Goal: Check status: Check status

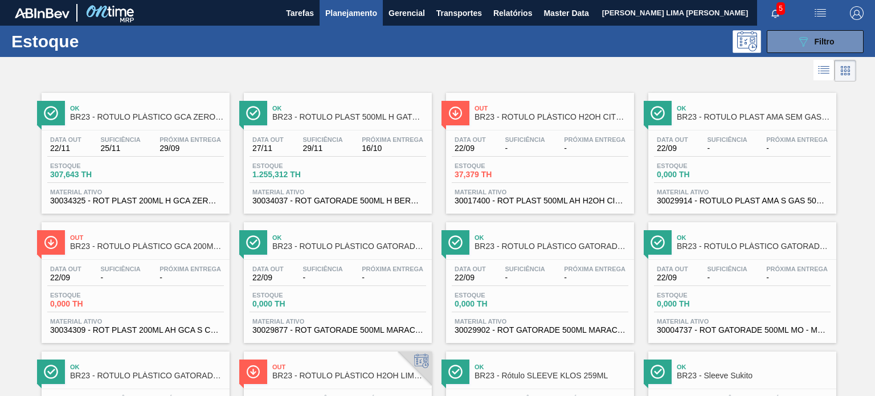
click at [797, 46] on icon "089F7B8B-B2A5-4AFE-B5C0-19BA573D28AC" at bounding box center [804, 42] width 14 height 14
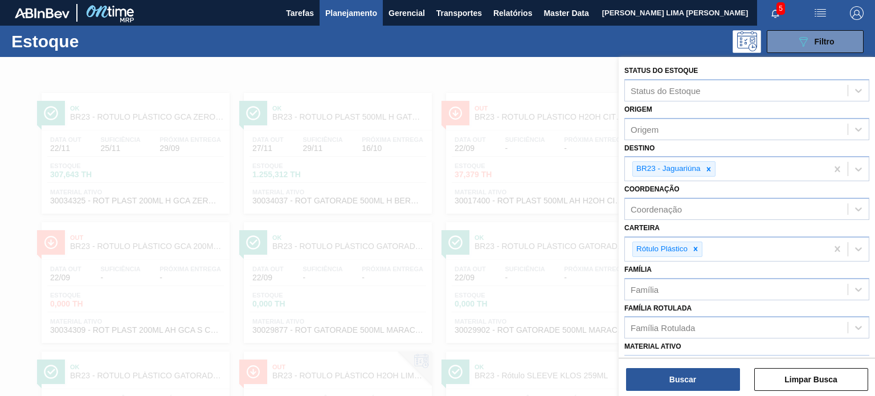
click at [548, 113] on div at bounding box center [437, 255] width 875 height 396
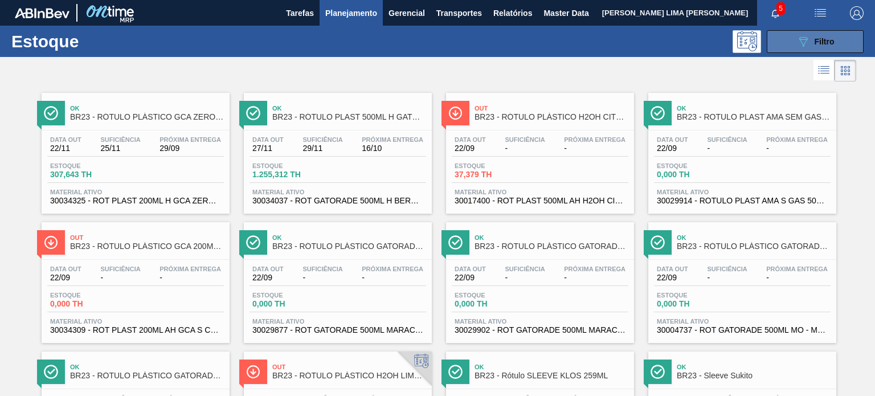
click at [800, 44] on icon "089F7B8B-B2A5-4AFE-B5C0-19BA573D28AC" at bounding box center [804, 42] width 14 height 14
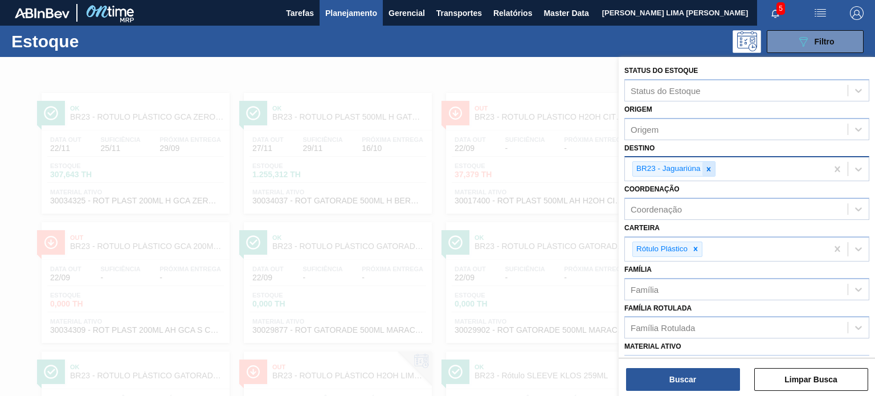
click at [708, 163] on div at bounding box center [709, 169] width 13 height 14
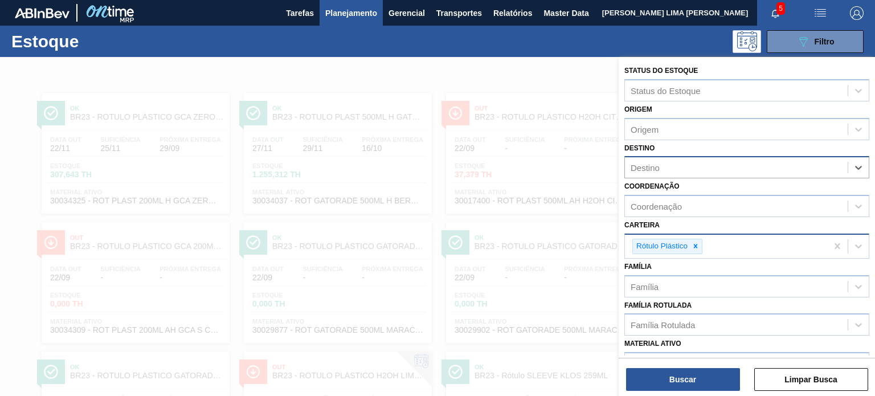
click at [700, 242] on div at bounding box center [695, 246] width 13 height 14
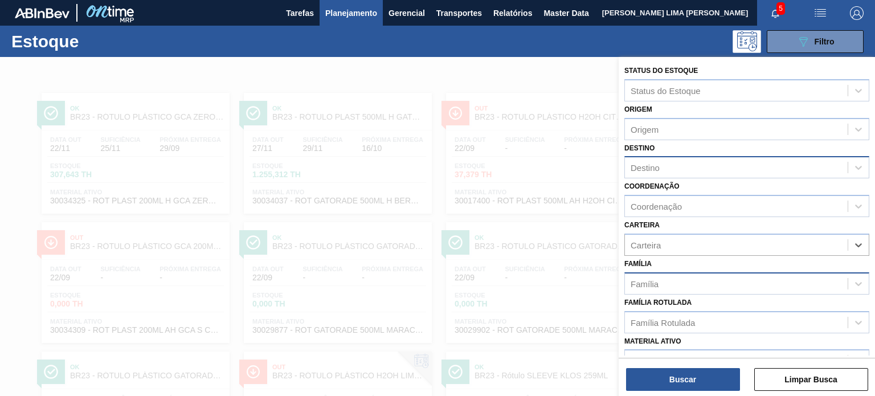
click at [679, 275] on div "Família" at bounding box center [736, 283] width 223 height 17
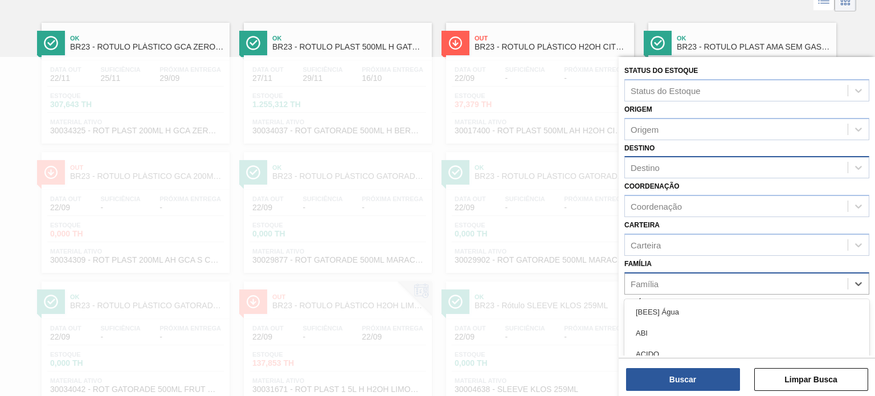
scroll to position [76, 0]
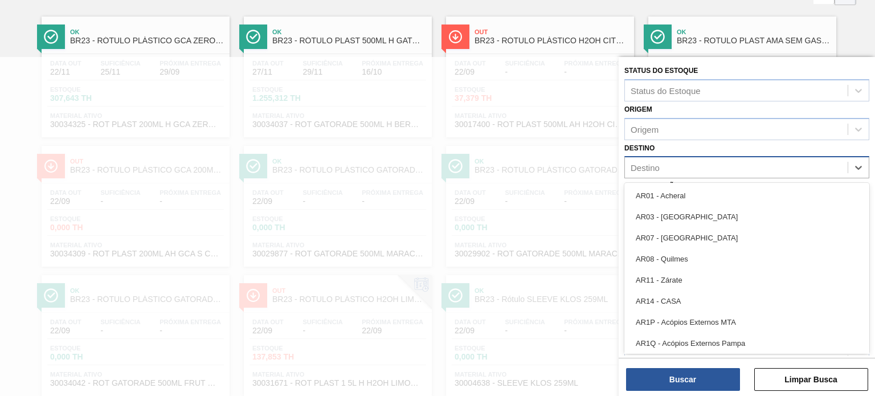
click at [675, 161] on div "Destino" at bounding box center [736, 168] width 223 height 17
type input "br09"
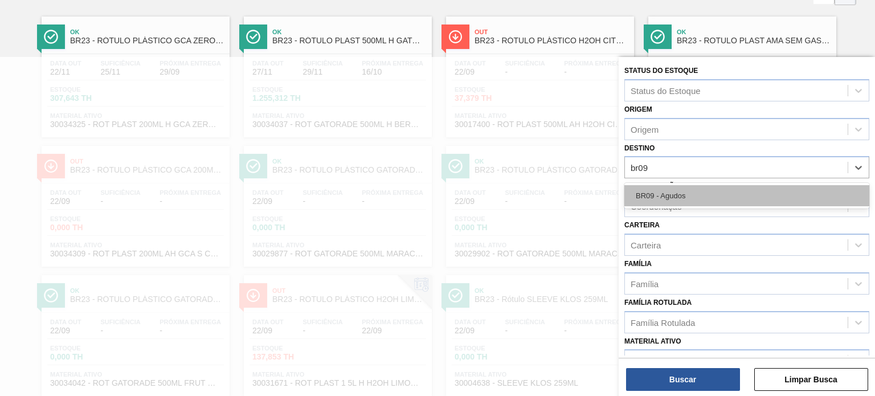
click at [670, 198] on div "BR09 - Agudos" at bounding box center [747, 195] width 245 height 21
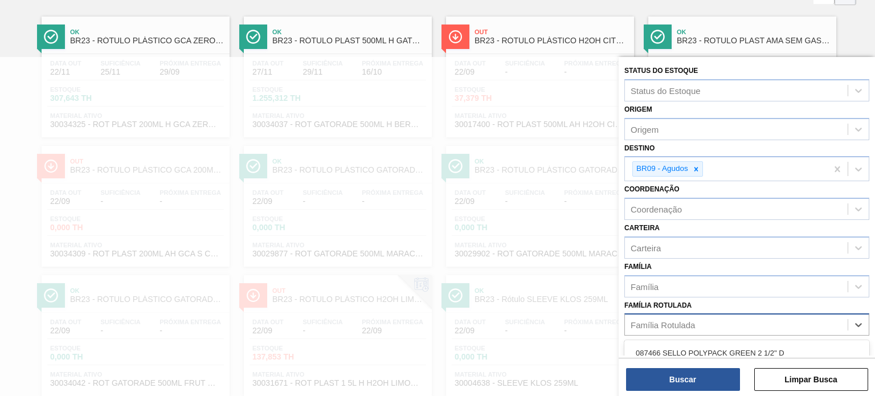
click at [668, 317] on div "Família Rotulada" at bounding box center [736, 325] width 223 height 17
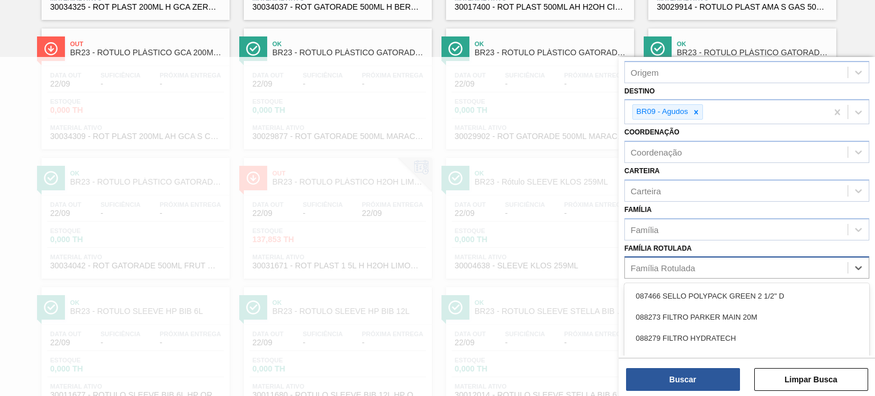
scroll to position [114, 0]
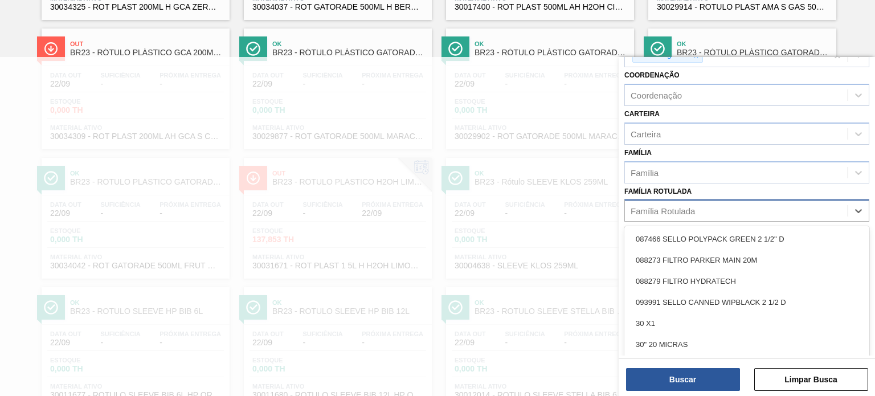
type Rotulada "b"
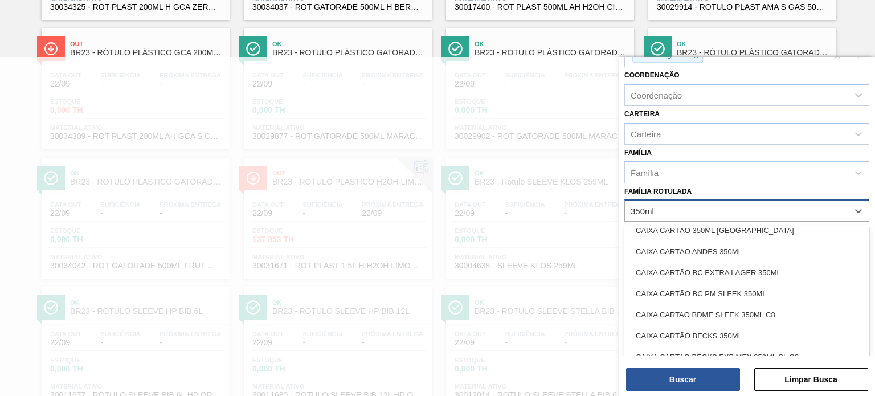
click at [632, 206] on Rotulada "350ml" at bounding box center [643, 211] width 25 height 10
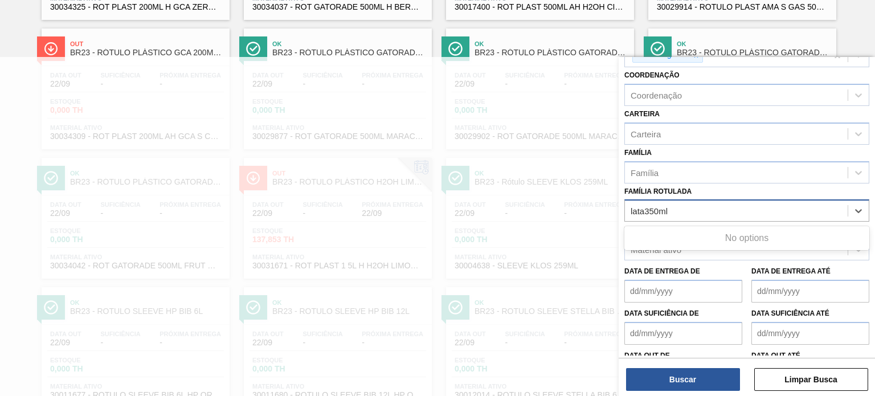
scroll to position [0, 0]
type Rotulada "lata 350ml"
drag, startPoint x: 680, startPoint y: 209, endPoint x: 665, endPoint y: 207, distance: 15.6
click at [665, 207] on div "Família Rotulada" at bounding box center [736, 211] width 223 height 17
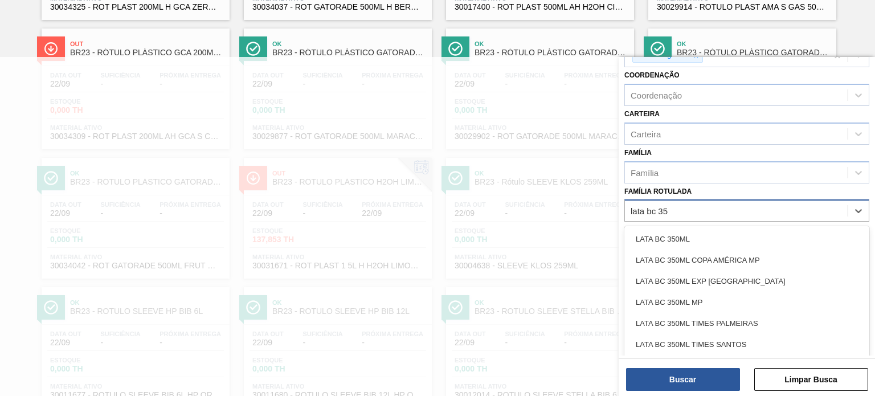
type Rotulada "lata bc 350"
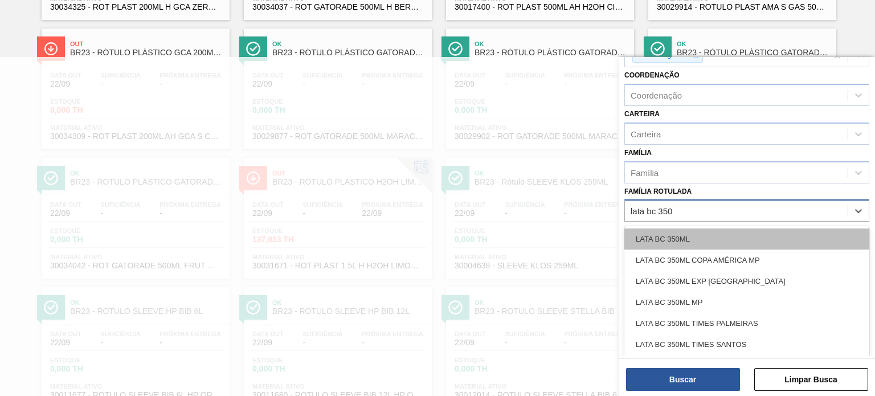
click at [688, 234] on div "LATA BC 350ML" at bounding box center [747, 238] width 245 height 21
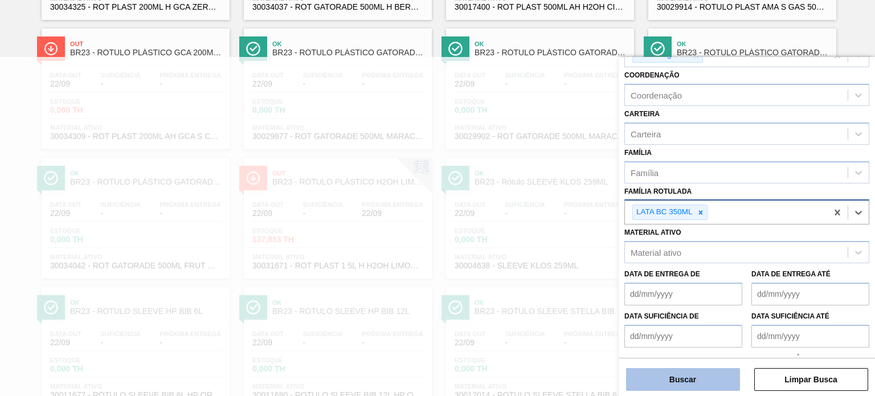
click at [702, 375] on button "Buscar" at bounding box center [683, 379] width 114 height 23
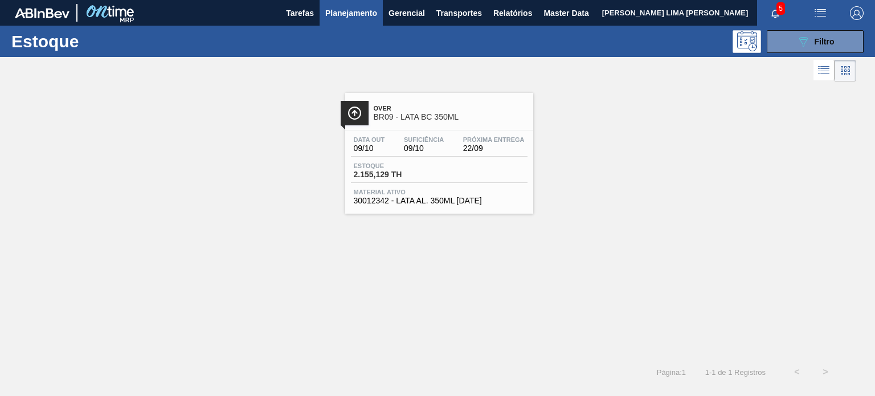
click at [430, 138] on span "Suficiência" at bounding box center [424, 139] width 40 height 7
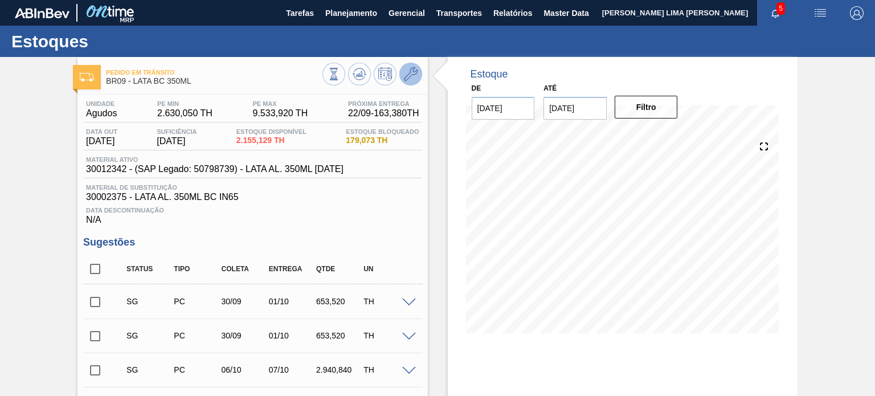
click at [409, 72] on icon at bounding box center [411, 74] width 14 height 14
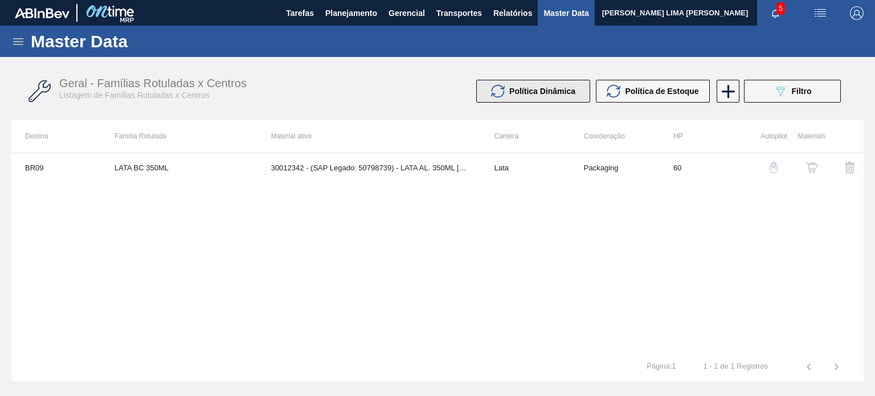
click at [507, 91] on div "Política Dinâmica" at bounding box center [533, 91] width 84 height 14
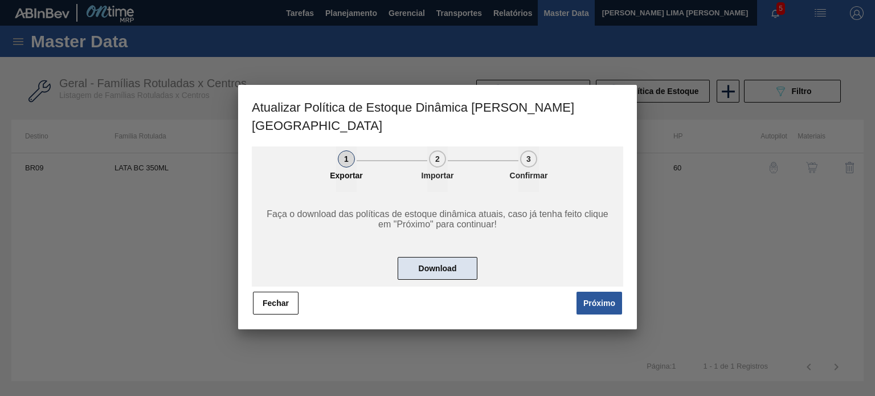
click at [455, 257] on button "Download" at bounding box center [438, 268] width 80 height 23
click at [292, 292] on button "Fechar" at bounding box center [276, 303] width 46 height 23
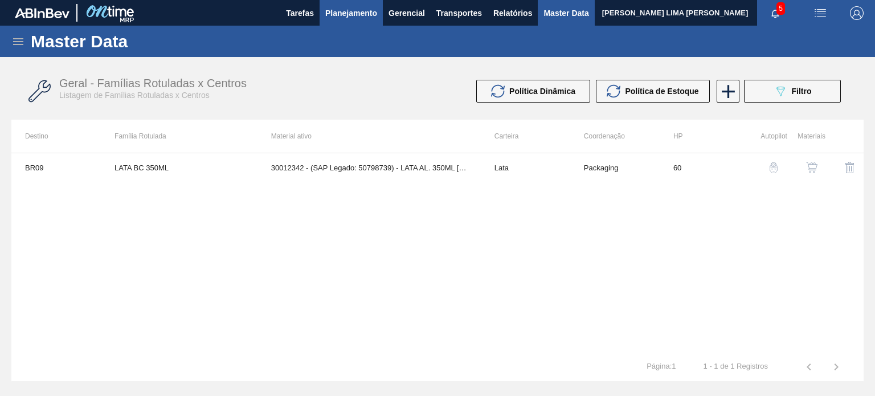
click at [342, 23] on button "Planejamento" at bounding box center [351, 13] width 63 height 26
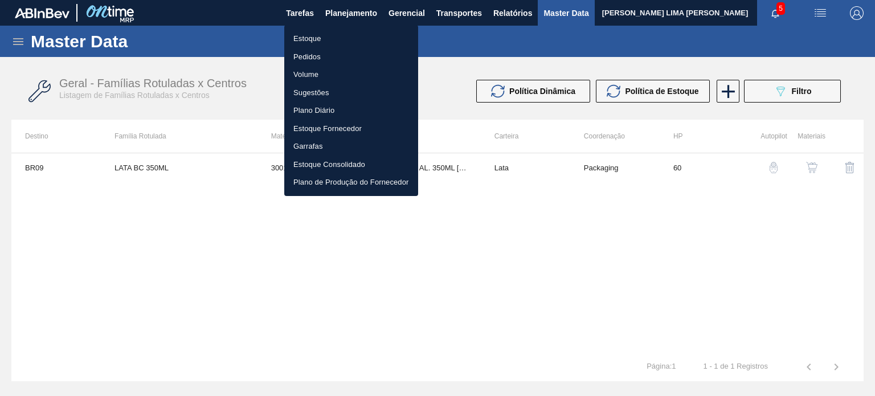
click at [324, 34] on li "Estoque" at bounding box center [351, 39] width 134 height 18
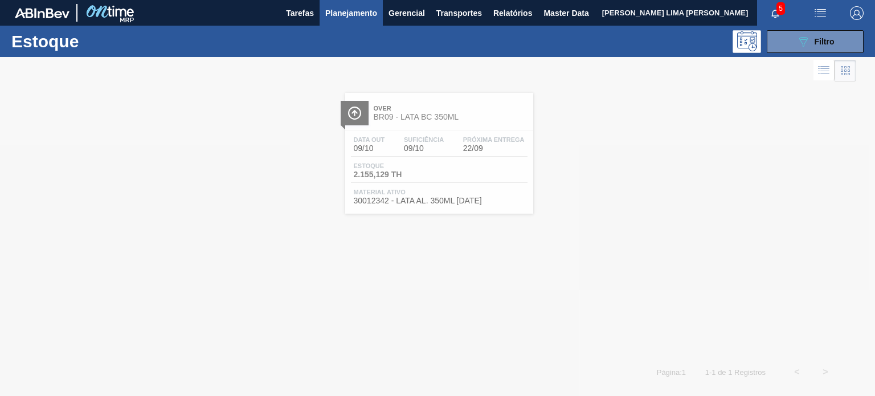
click at [579, 126] on div at bounding box center [437, 226] width 875 height 339
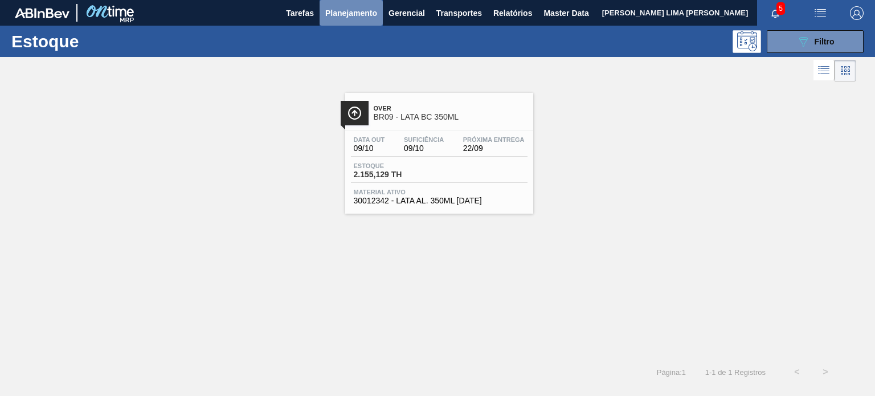
click at [367, 23] on button "Planejamento" at bounding box center [351, 13] width 63 height 26
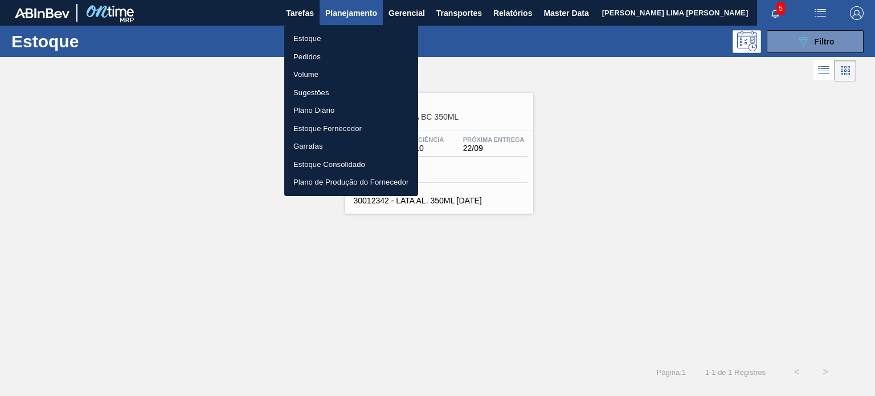
click at [326, 55] on li "Pedidos" at bounding box center [351, 57] width 134 height 18
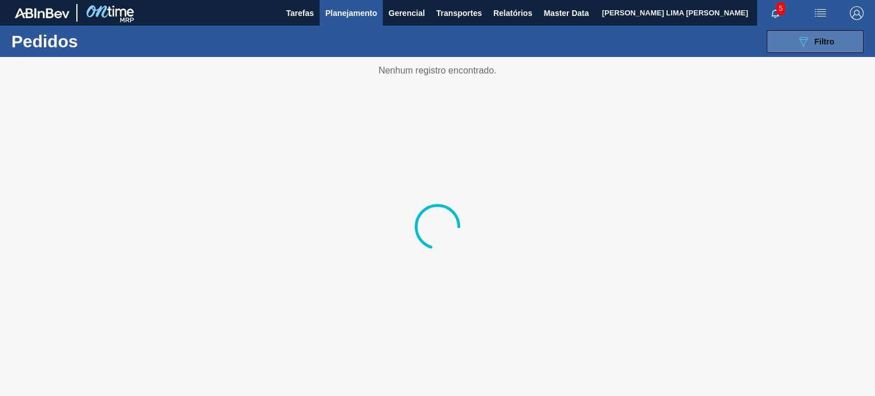
click at [846, 47] on button "089F7B8B-B2A5-4AFE-B5C0-19BA573D28AC Filtro" at bounding box center [815, 41] width 97 height 23
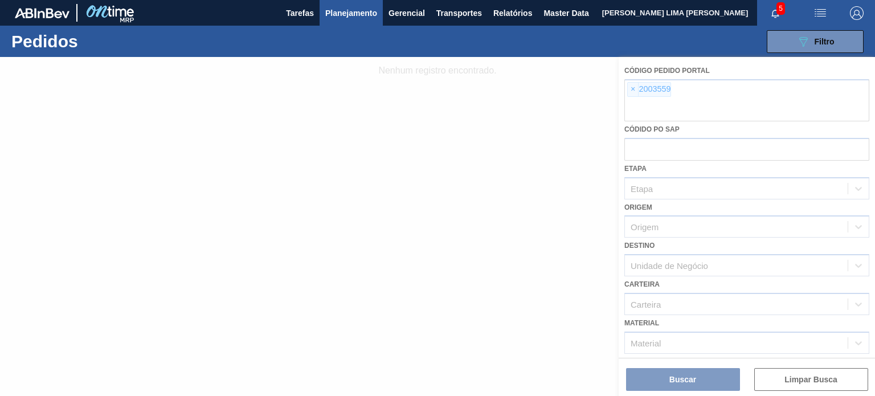
click at [637, 111] on div at bounding box center [437, 226] width 875 height 339
click at [634, 92] on div at bounding box center [437, 226] width 875 height 339
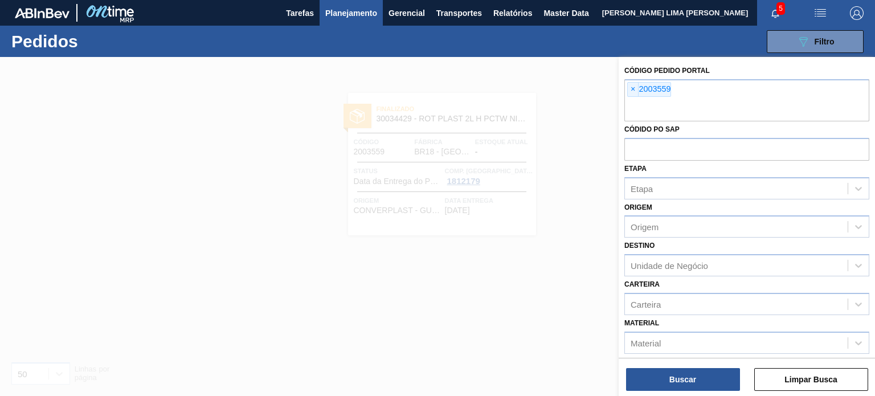
click at [632, 85] on span "×" at bounding box center [633, 90] width 11 height 14
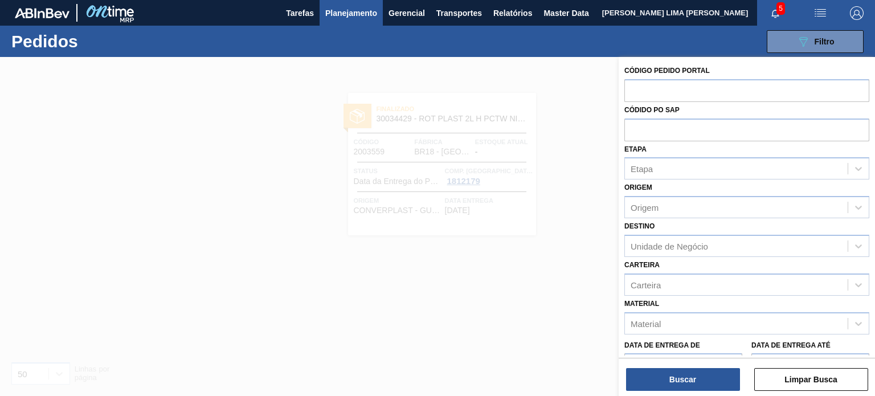
paste input "2031606"
type input "2031606"
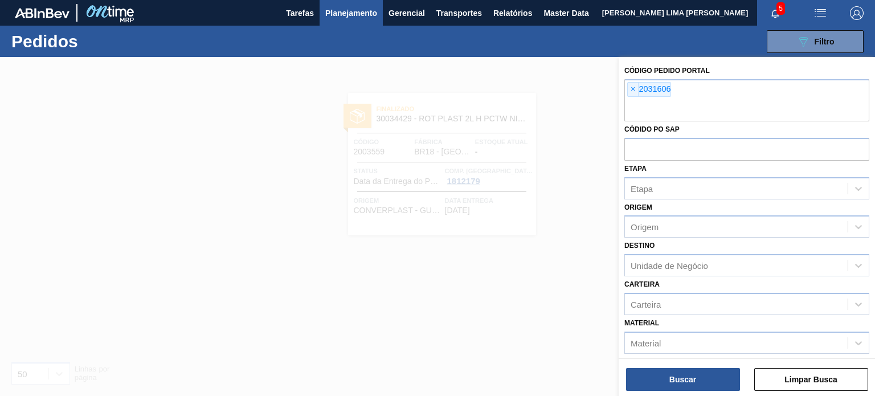
click at [689, 365] on div "Buscar Limpar Busca" at bounding box center [747, 374] width 256 height 32
click at [689, 368] on div "Buscar Limpar Busca" at bounding box center [747, 374] width 256 height 32
click at [698, 368] on button "Buscar" at bounding box center [683, 379] width 114 height 23
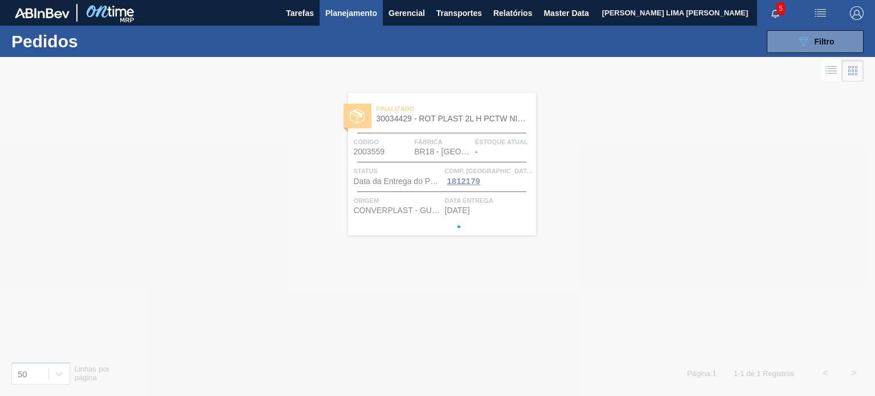
click at [698, 364] on div at bounding box center [437, 226] width 875 height 339
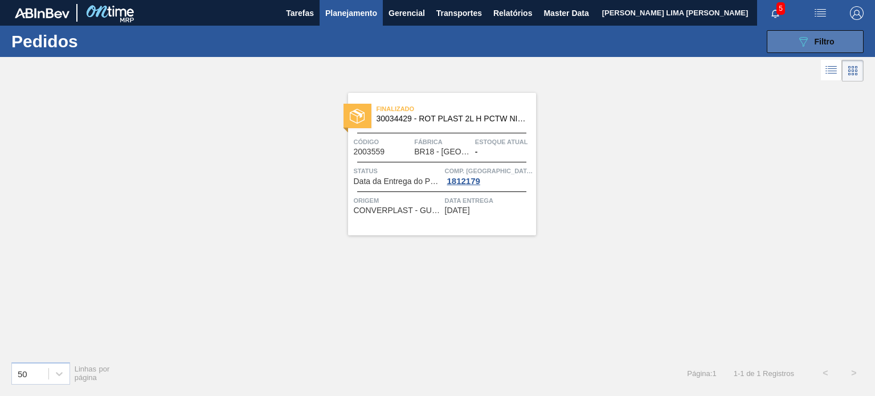
click at [790, 41] on button "089F7B8B-B2A5-4AFE-B5C0-19BA573D28AC Filtro" at bounding box center [815, 41] width 97 height 23
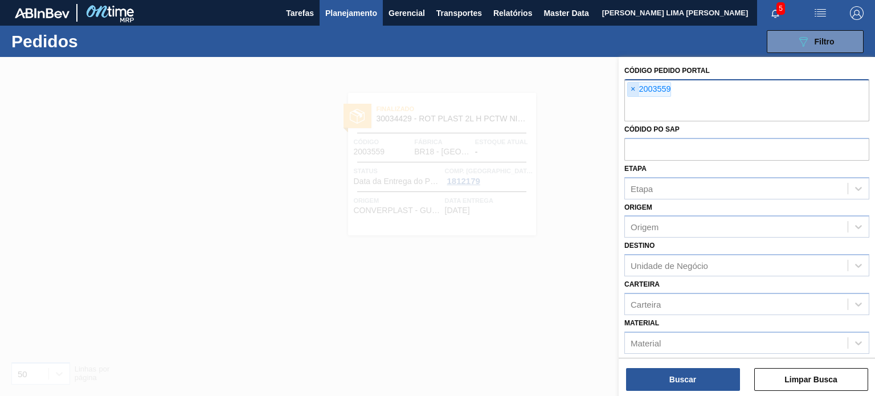
click at [637, 85] on span "×" at bounding box center [633, 90] width 11 height 14
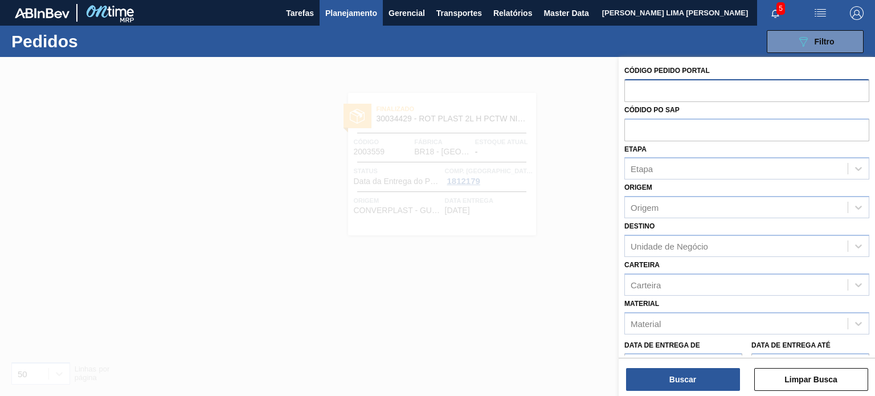
paste input "2031606"
type input "2031606"
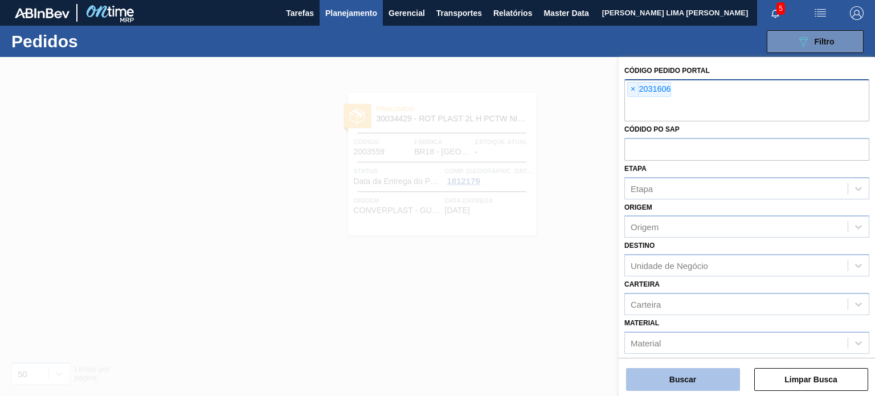
click at [659, 372] on button "Buscar" at bounding box center [683, 379] width 114 height 23
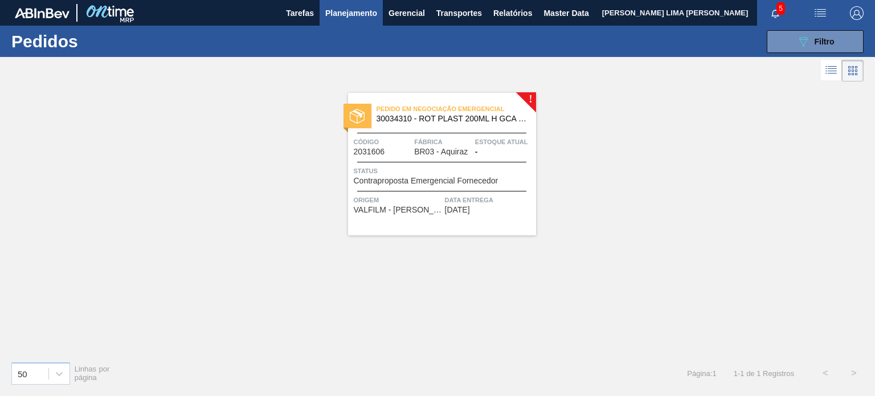
click at [476, 169] on span "Status" at bounding box center [443, 170] width 179 height 11
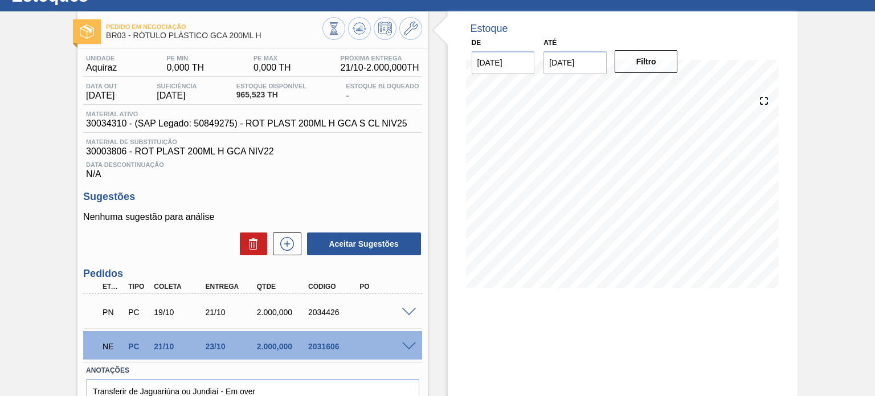
scroll to position [105, 0]
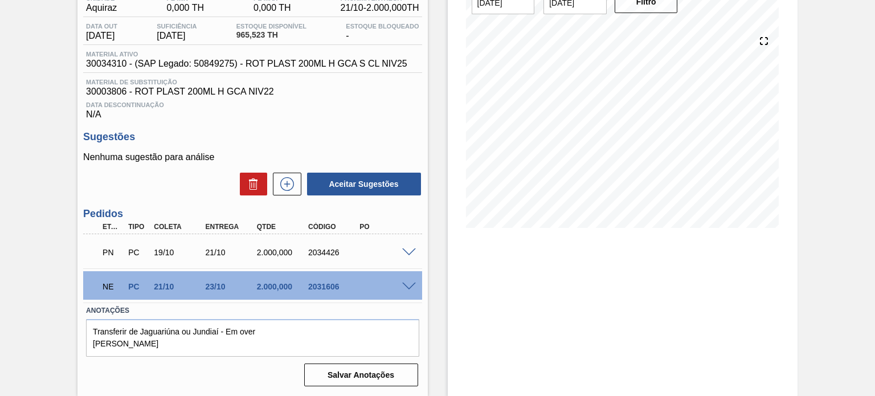
click at [406, 253] on span at bounding box center [409, 252] width 14 height 9
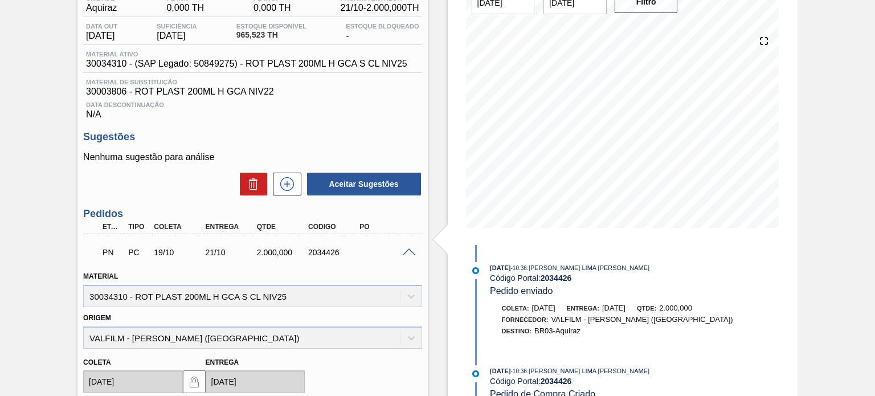
click at [406, 253] on span at bounding box center [409, 252] width 14 height 9
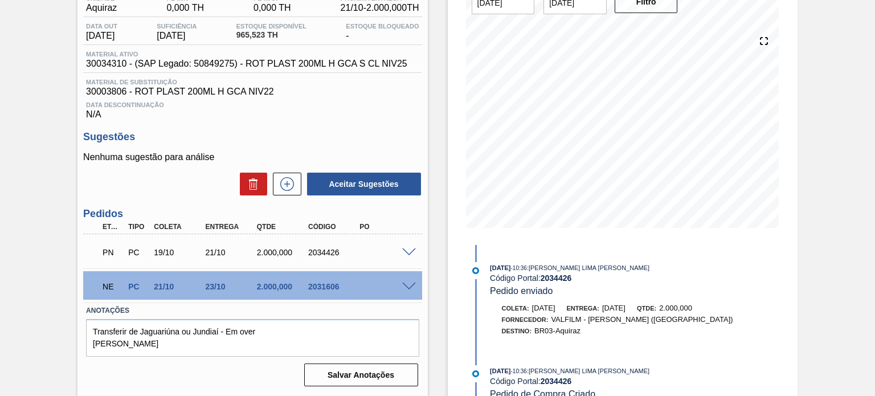
click at [414, 288] on span at bounding box center [409, 287] width 14 height 9
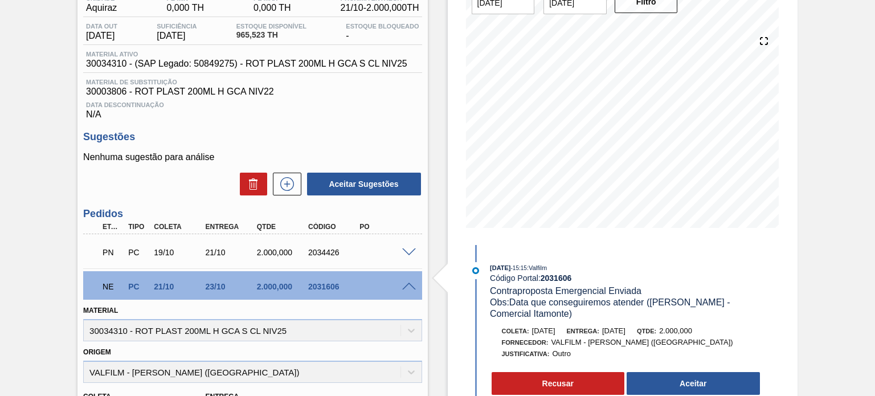
click at [626, 332] on span "13/10/2025" at bounding box center [613, 330] width 23 height 9
click at [850, 182] on div "Pedido em Negociação BR03 - RÓTULO PLÁSTICO GCA 200ML H Unidade Aquiraz PE MIN …" at bounding box center [437, 312] width 875 height 721
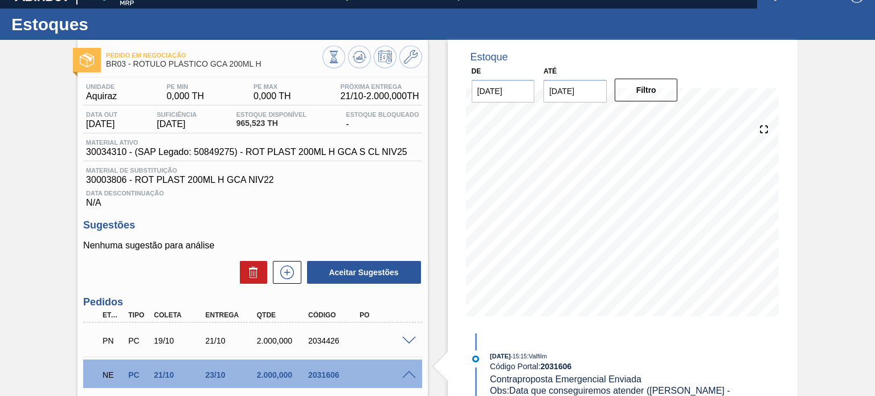
scroll to position [0, 0]
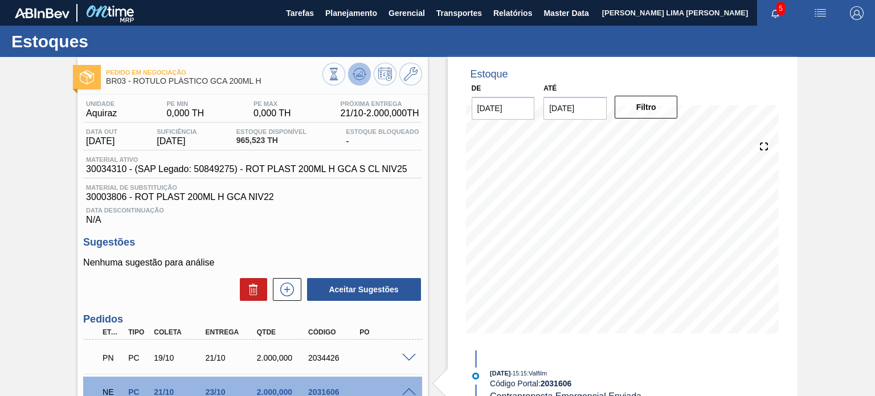
click at [364, 81] on button at bounding box center [359, 74] width 23 height 23
click at [345, 19] on span "Planejamento" at bounding box center [351, 13] width 52 height 14
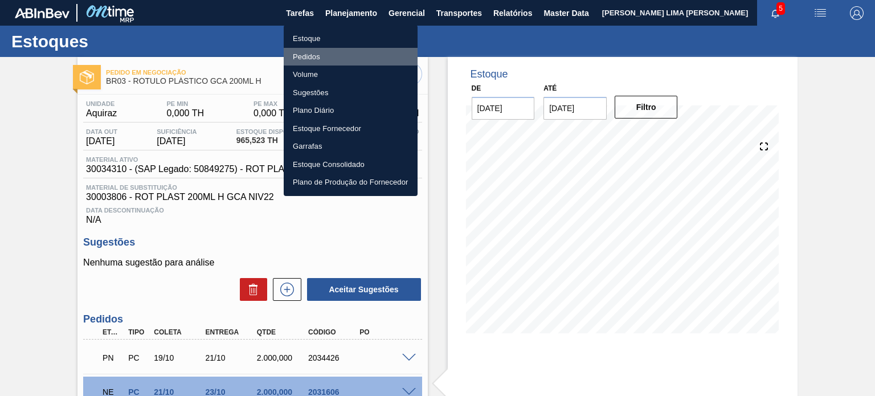
click at [307, 59] on li "Pedidos" at bounding box center [351, 57] width 134 height 18
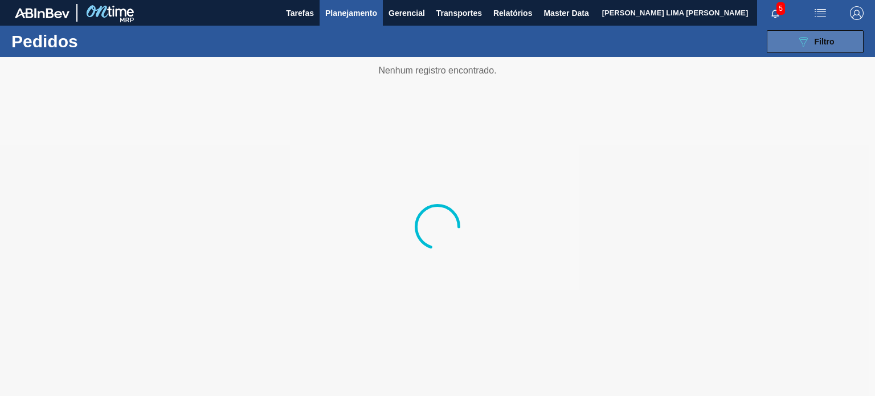
click at [827, 47] on div "089F7B8B-B2A5-4AFE-B5C0-19BA573D28AC Filtro" at bounding box center [816, 42] width 38 height 14
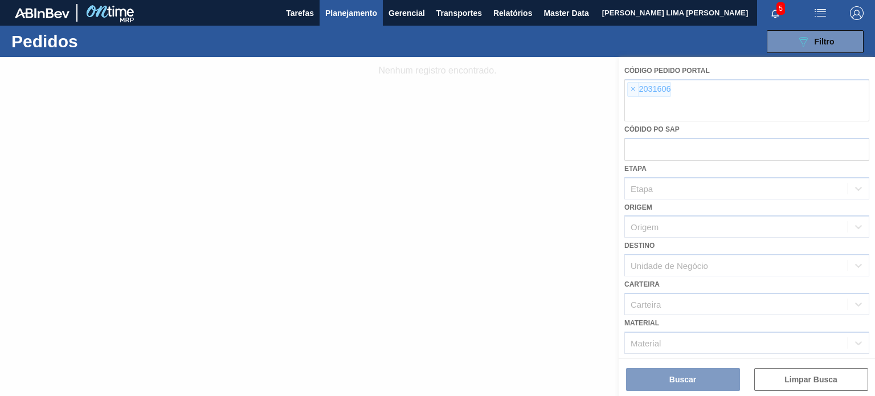
click at [632, 95] on div at bounding box center [437, 226] width 875 height 339
click at [636, 88] on div at bounding box center [437, 226] width 875 height 339
click at [633, 88] on div at bounding box center [437, 226] width 875 height 339
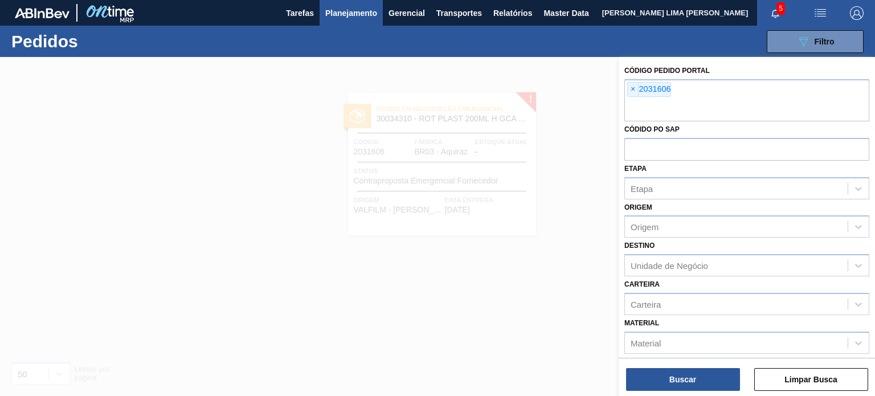
click at [633, 88] on span "×" at bounding box center [633, 90] width 11 height 14
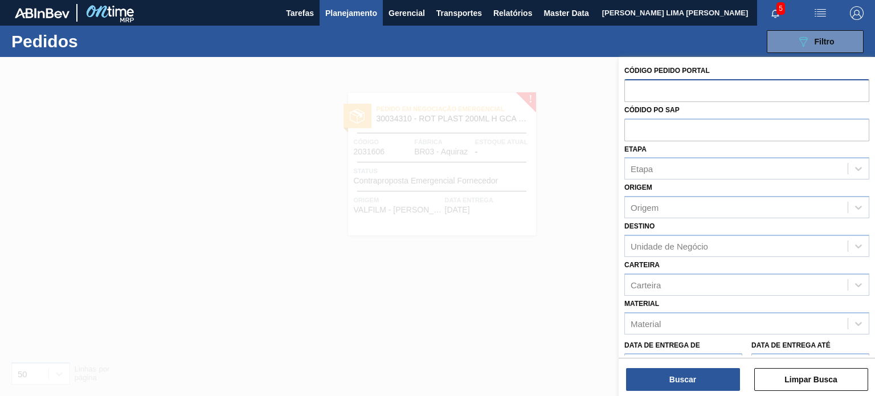
paste input "2018130"
type input "2018130"
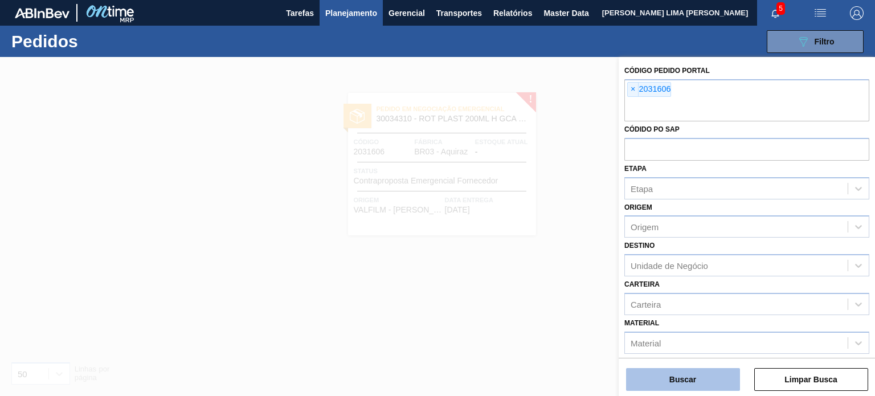
click at [721, 389] on button "Buscar" at bounding box center [683, 379] width 114 height 23
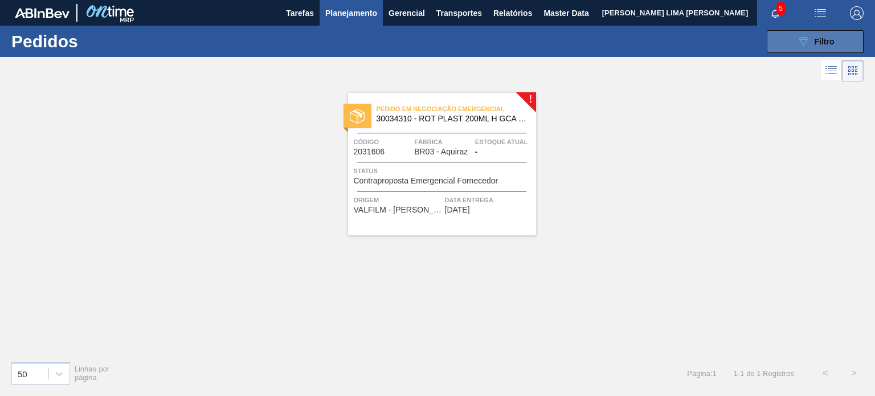
click at [809, 45] on icon "089F7B8B-B2A5-4AFE-B5C0-19BA573D28AC" at bounding box center [804, 42] width 14 height 14
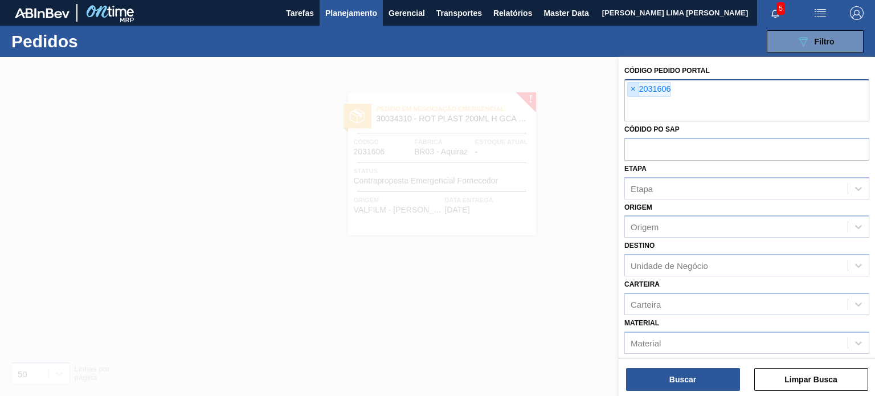
click at [631, 96] on span "×" at bounding box center [633, 90] width 11 height 14
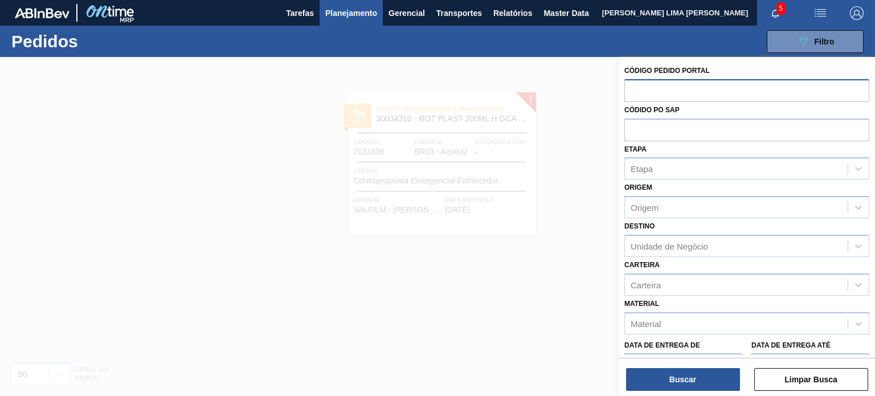
paste input "2018130"
type input "2018130"
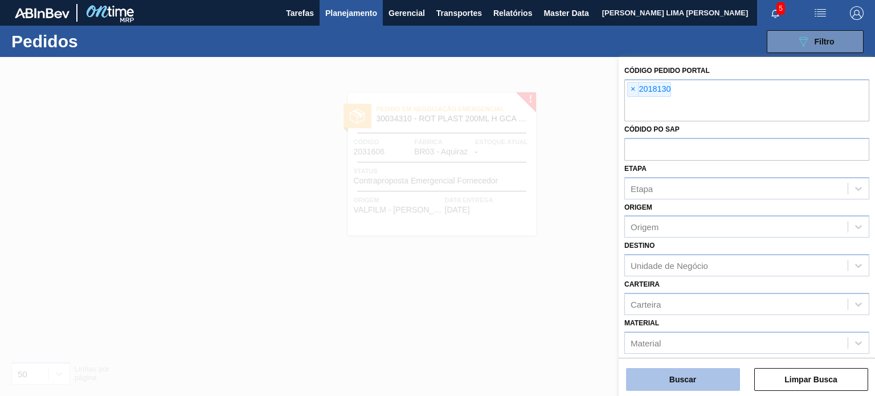
click at [652, 377] on button "Buscar" at bounding box center [683, 379] width 114 height 23
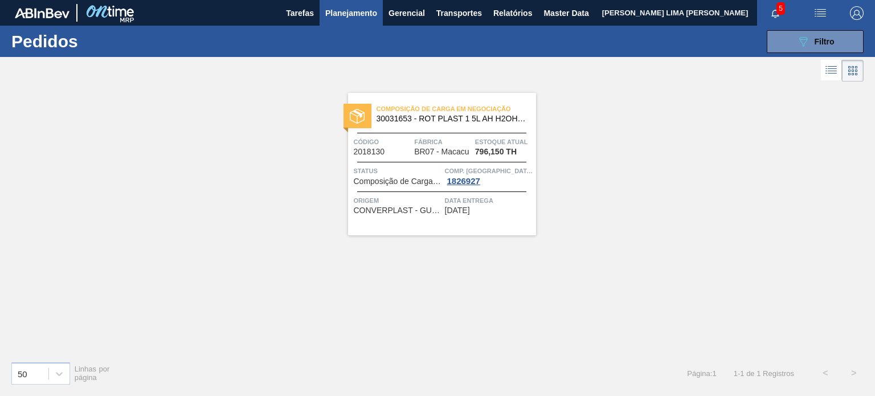
click at [334, 18] on span "Planejamento" at bounding box center [351, 13] width 52 height 14
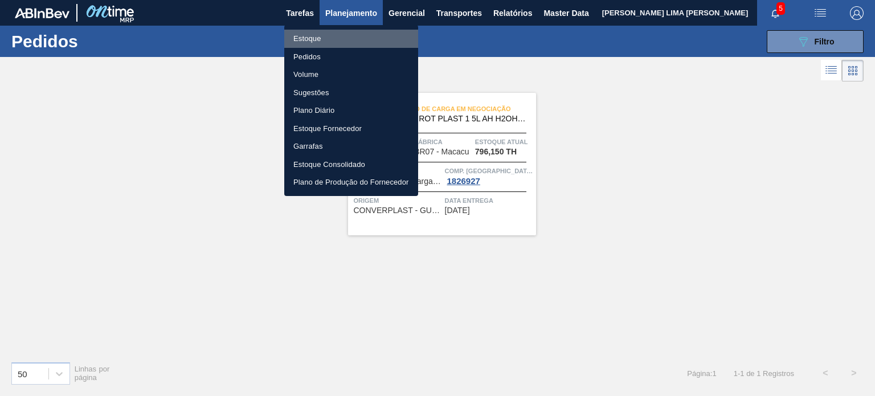
click at [317, 34] on li "Estoque" at bounding box center [351, 39] width 134 height 18
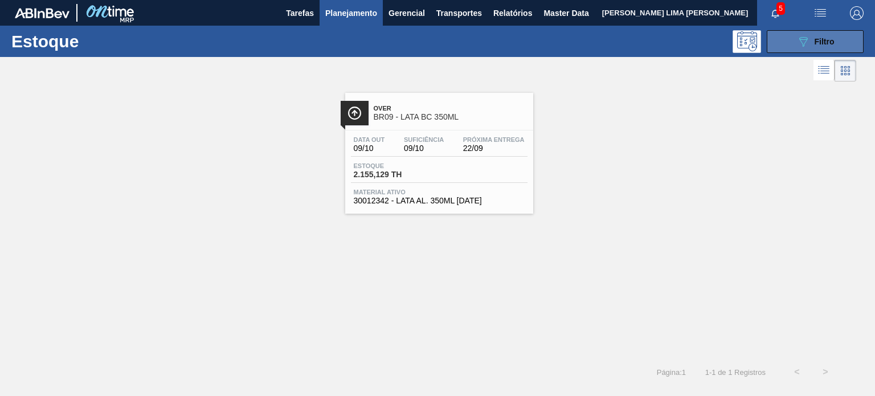
click at [800, 36] on icon "089F7B8B-B2A5-4AFE-B5C0-19BA573D28AC" at bounding box center [804, 42] width 14 height 14
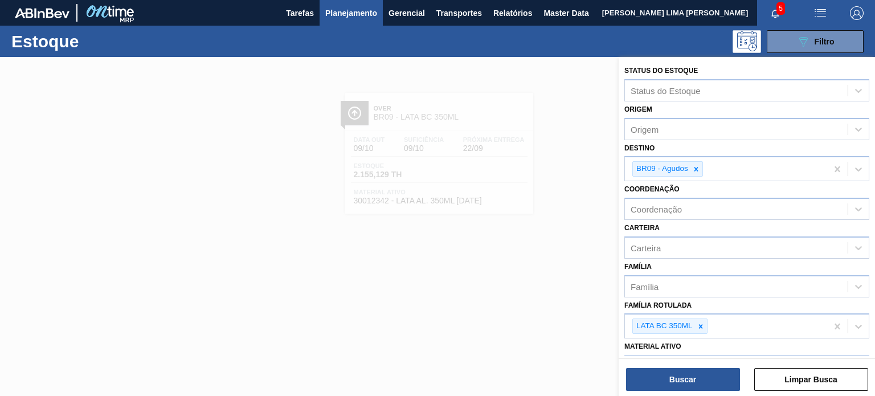
drag, startPoint x: 692, startPoint y: 170, endPoint x: 701, endPoint y: 183, distance: 15.6
click at [693, 170] on icon at bounding box center [696, 169] width 8 height 8
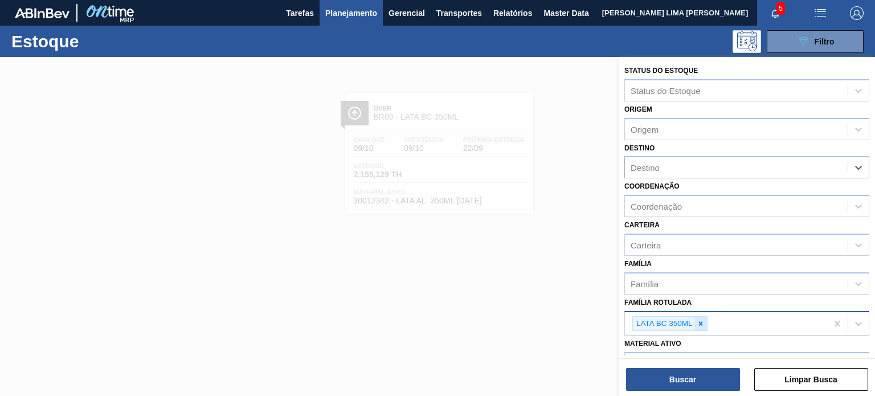
click at [700, 321] on icon at bounding box center [701, 323] width 4 height 4
click at [670, 160] on div "Destino" at bounding box center [736, 168] width 223 height 17
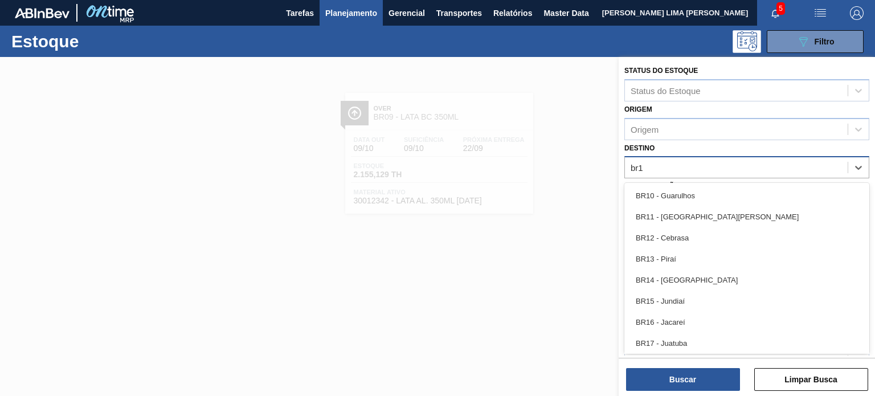
type input "br18"
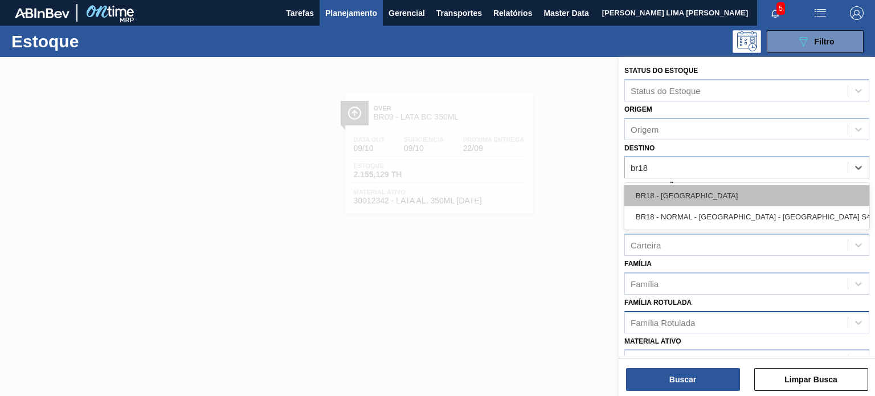
click at [670, 191] on div "BR18 - Pernambuco" at bounding box center [747, 195] width 245 height 21
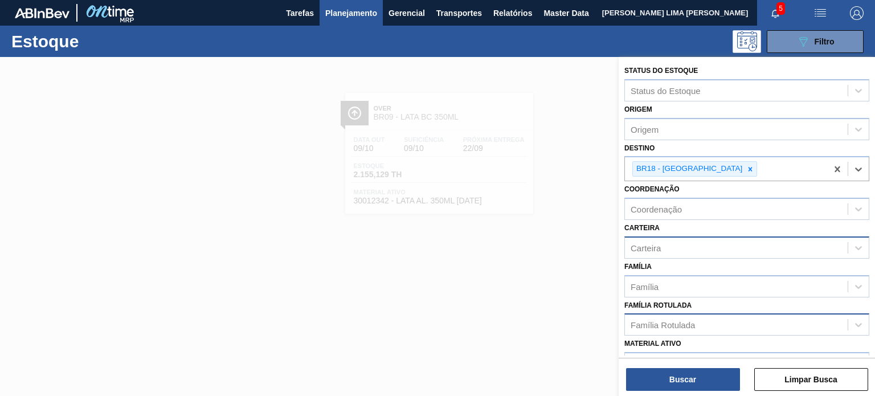
click at [656, 250] on div "Carteira" at bounding box center [646, 248] width 30 height 10
click at [656, 250] on input "rótulos plás" at bounding box center [653, 248] width 45 height 10
click at [659, 244] on input "rótulos plás" at bounding box center [653, 248] width 45 height 10
type input "rótulosplás"
click at [684, 246] on div "rótulosplás" at bounding box center [736, 247] width 223 height 17
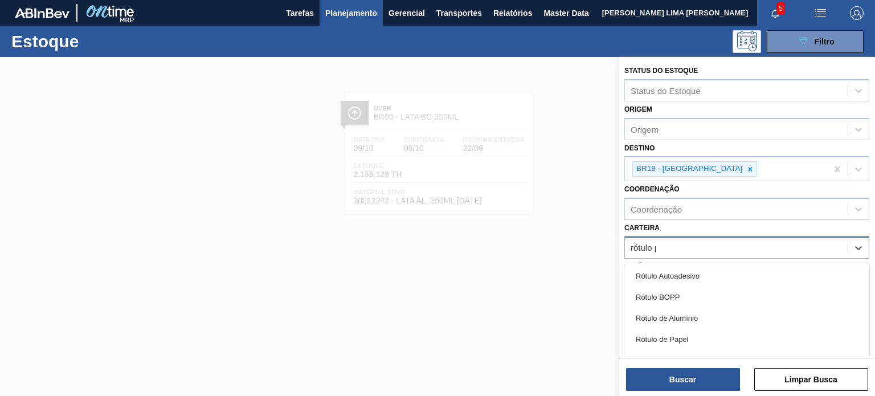
type input "rótulo pl"
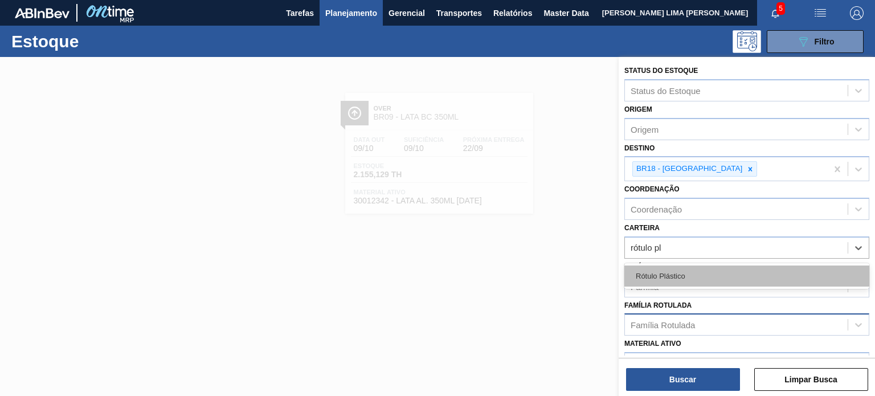
click at [689, 270] on div "Rótulo Plástico" at bounding box center [747, 276] width 245 height 21
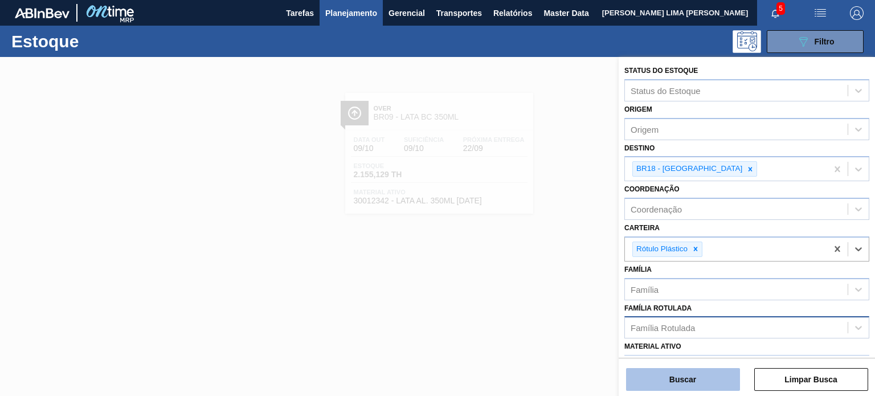
click at [691, 373] on button "Buscar" at bounding box center [683, 379] width 114 height 23
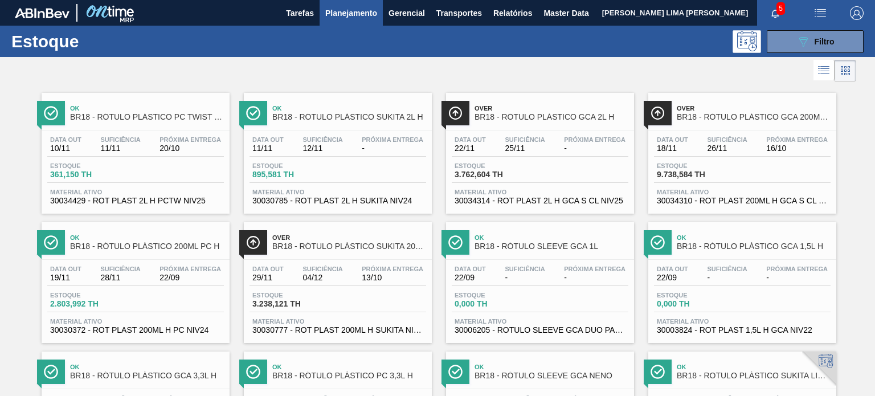
click at [348, 18] on span "Planejamento" at bounding box center [351, 13] width 52 height 14
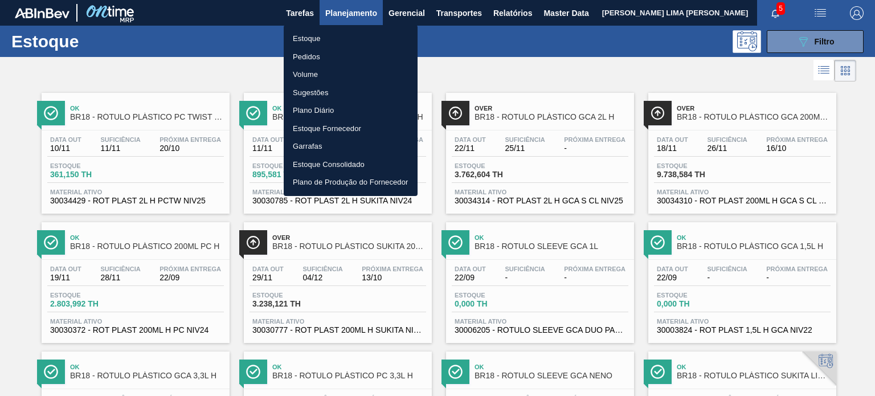
click at [312, 54] on li "Pedidos" at bounding box center [351, 57] width 134 height 18
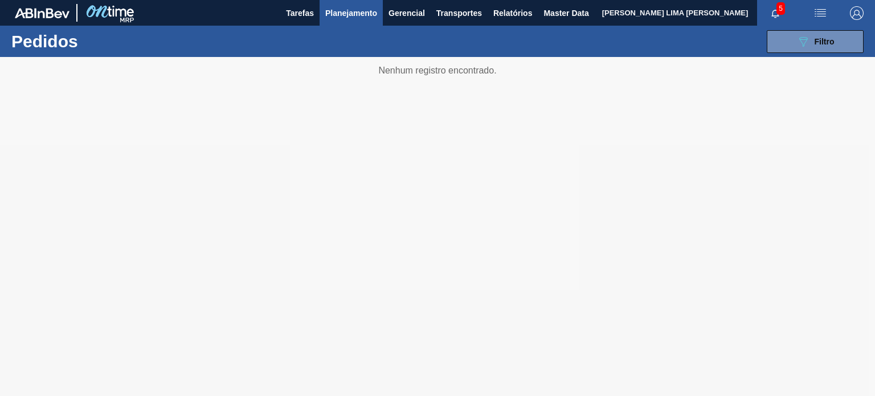
click at [800, 54] on div "089F7B8B-B2A5-4AFE-B5C0-19BA573D28AC Filtro Código Pedido Portal × 2018130 Códi…" at bounding box center [522, 42] width 695 height 34
click at [783, 47] on button "089F7B8B-B2A5-4AFE-B5C0-19BA573D28AC Filtro" at bounding box center [815, 41] width 97 height 23
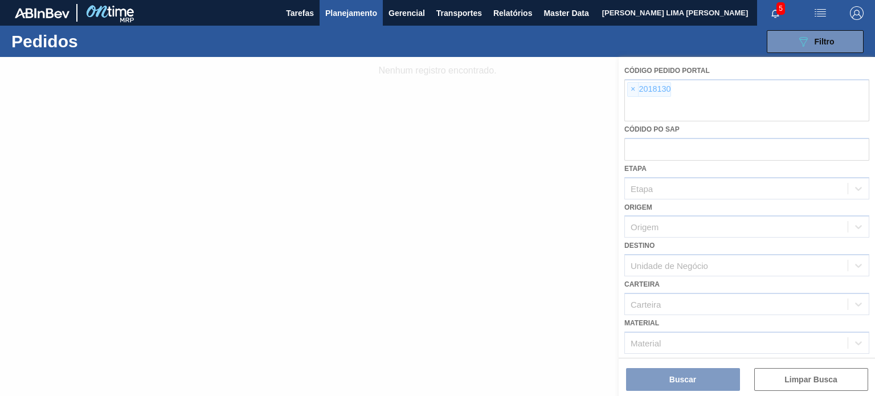
click at [637, 87] on div at bounding box center [437, 226] width 875 height 339
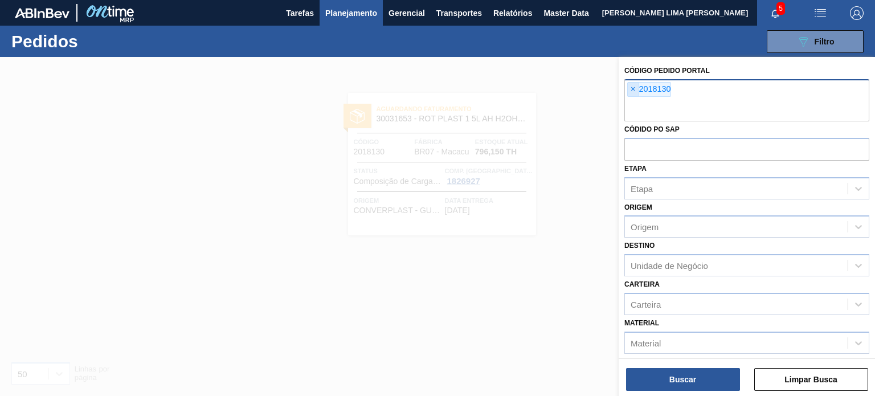
click at [630, 87] on span "×" at bounding box center [633, 90] width 11 height 14
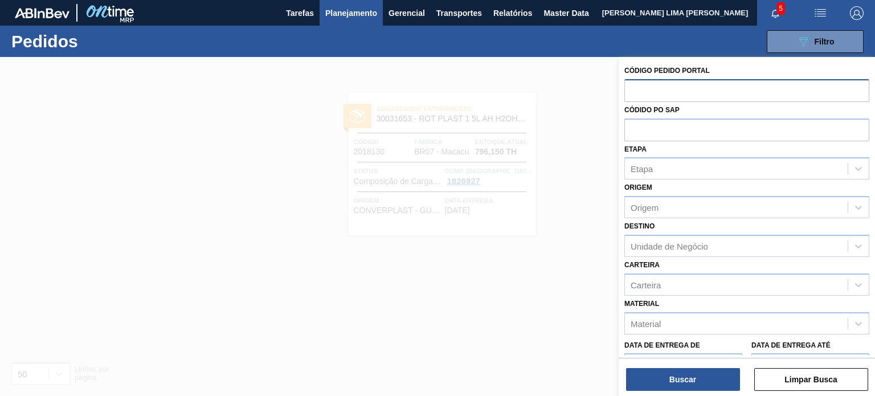
paste input "2027661"
type input "2027661"
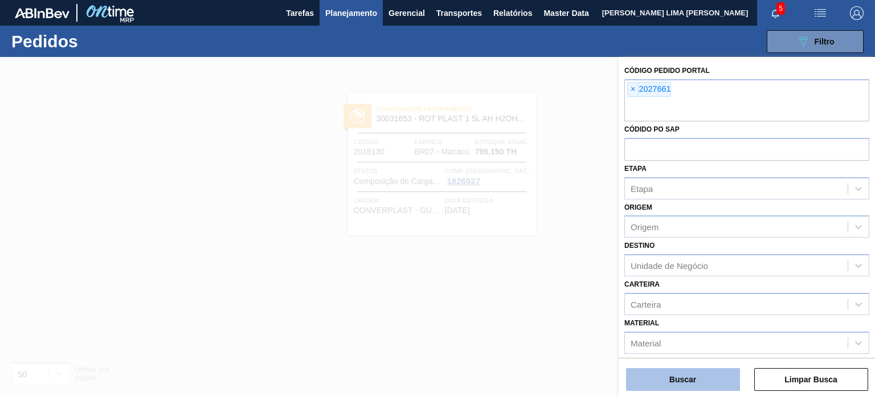
click at [701, 376] on button "Buscar" at bounding box center [683, 379] width 114 height 23
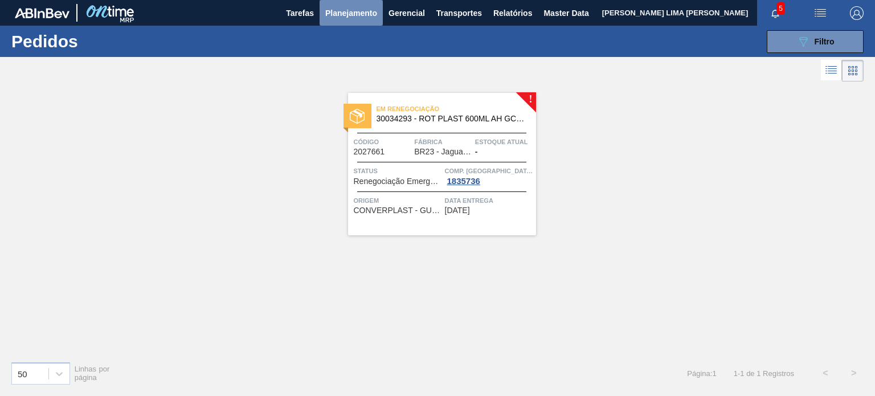
click at [365, 6] on span "Planejamento" at bounding box center [351, 13] width 52 height 14
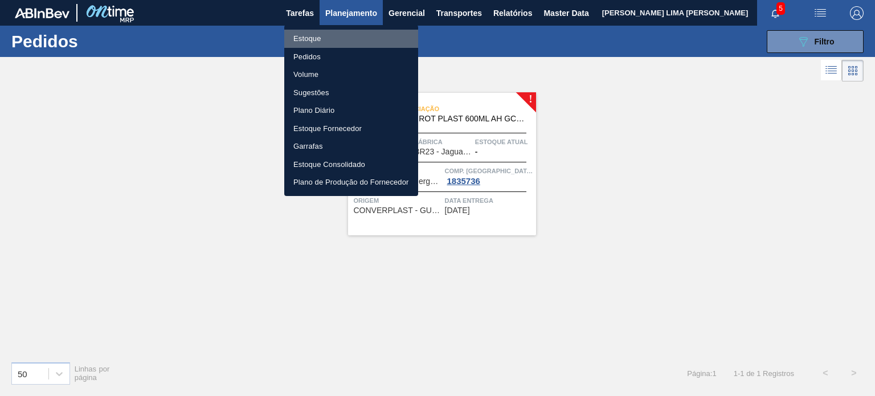
click at [327, 32] on li "Estoque" at bounding box center [351, 39] width 134 height 18
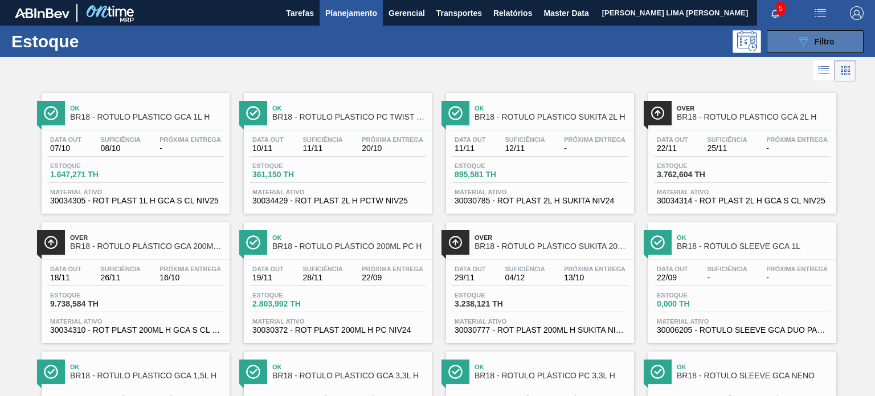
click at [799, 39] on icon "089F7B8B-B2A5-4AFE-B5C0-19BA573D28AC" at bounding box center [804, 42] width 14 height 14
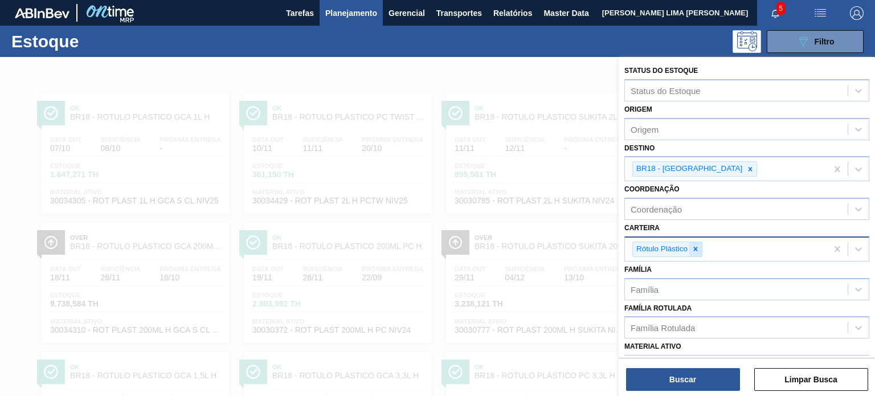
click at [700, 243] on div at bounding box center [695, 249] width 13 height 14
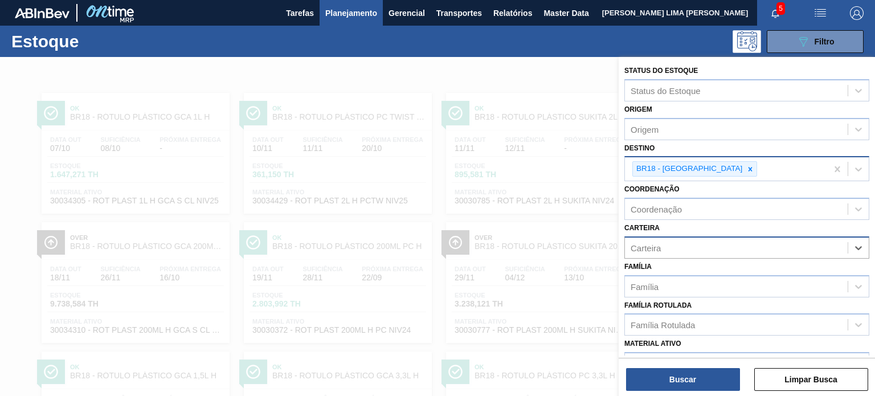
click at [746, 168] on icon at bounding box center [750, 169] width 8 height 8
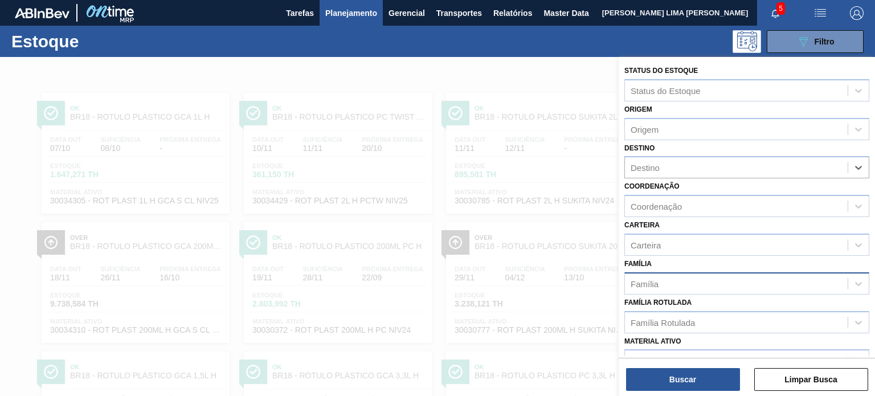
click at [680, 287] on div "Família" at bounding box center [736, 283] width 223 height 17
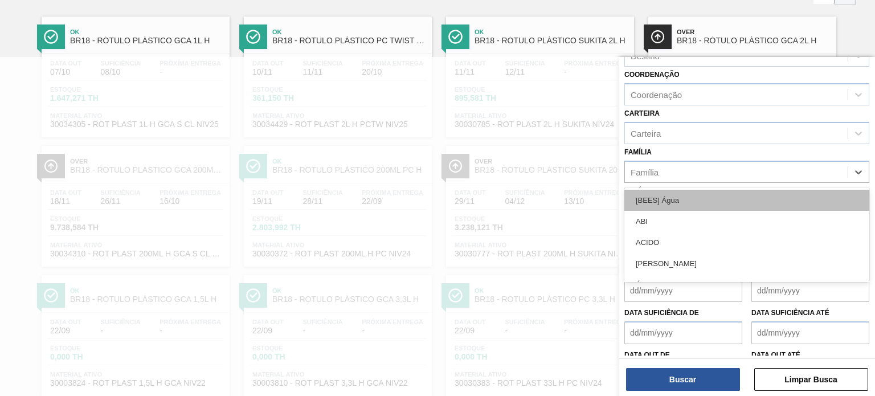
scroll to position [114, 0]
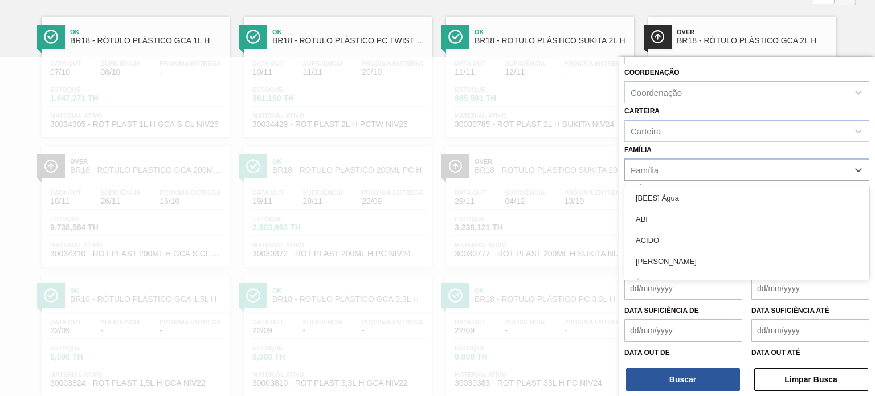
click at [673, 145] on div "Família option [BEES] Água focused, 1 of 101. 101 results available. Use Up and…" at bounding box center [747, 161] width 245 height 39
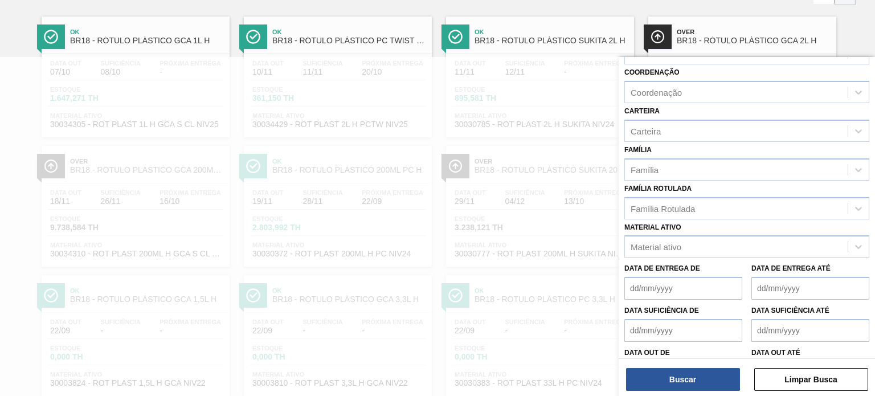
click at [673, 194] on div "Família Rotulada Família Rotulada" at bounding box center [747, 200] width 245 height 39
click at [661, 203] on div "Família Rotulada" at bounding box center [663, 208] width 64 height 10
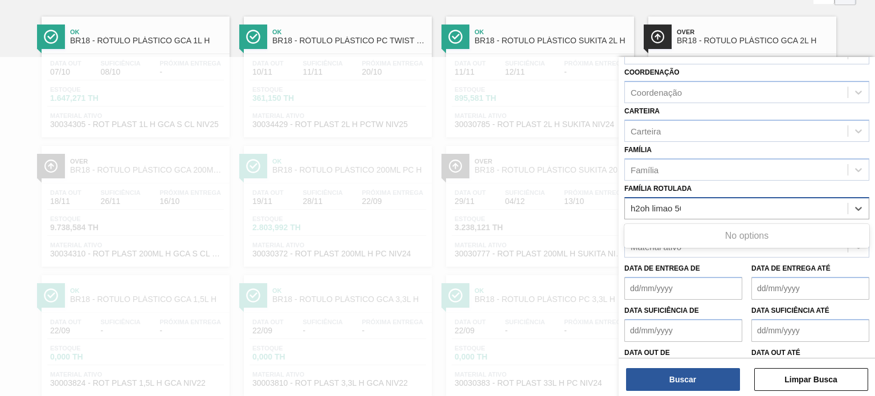
type Rotulada "h2oh limao 500"
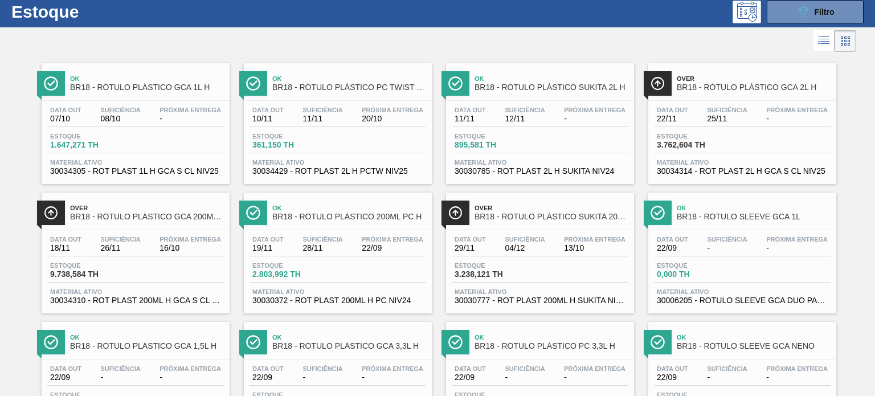
scroll to position [0, 0]
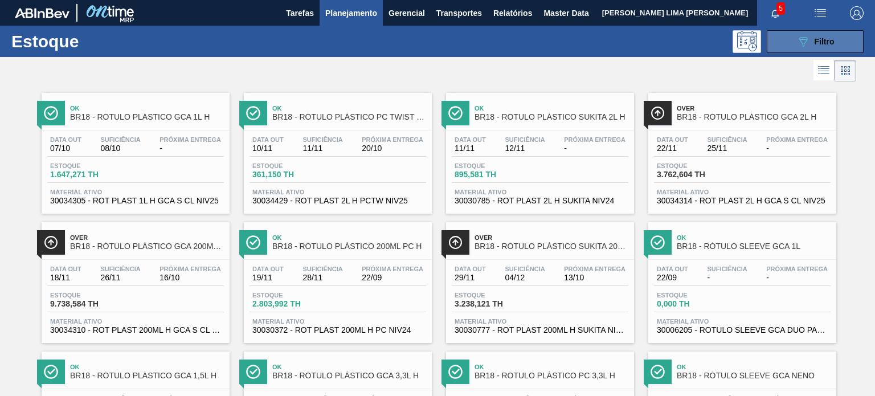
click at [797, 43] on icon "089F7B8B-B2A5-4AFE-B5C0-19BA573D28AC" at bounding box center [804, 42] width 14 height 14
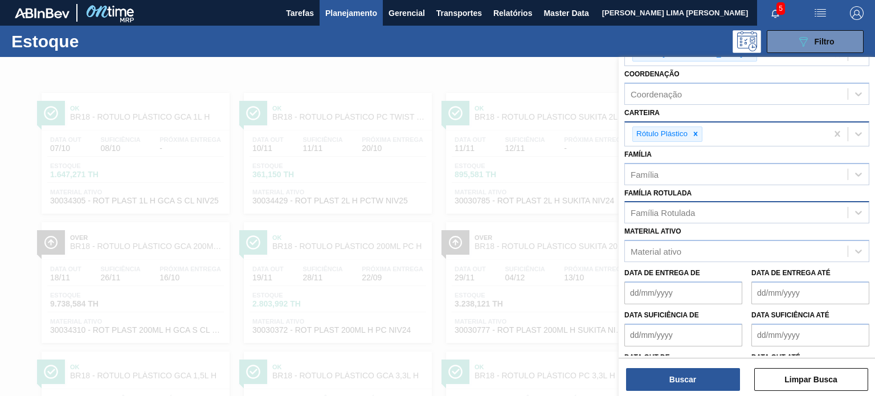
click at [699, 132] on icon at bounding box center [696, 134] width 8 height 8
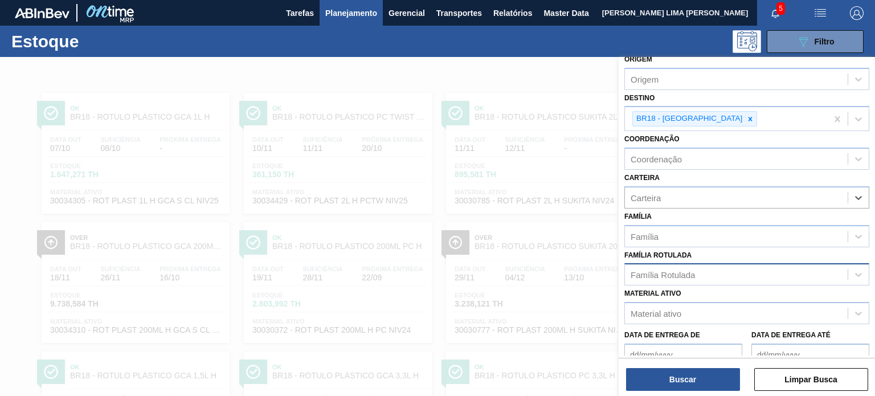
scroll to position [1, 0]
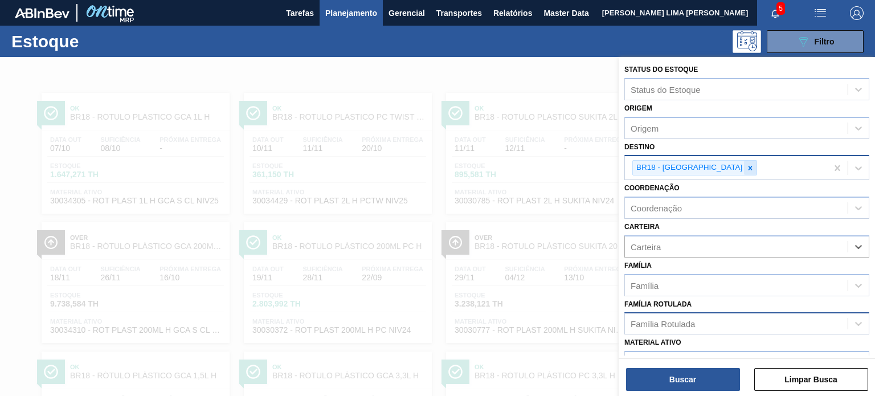
click at [744, 161] on div at bounding box center [750, 168] width 13 height 14
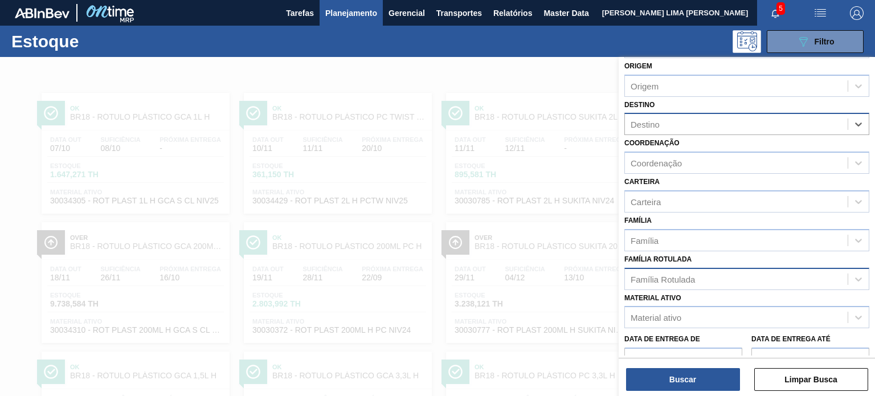
scroll to position [115, 0]
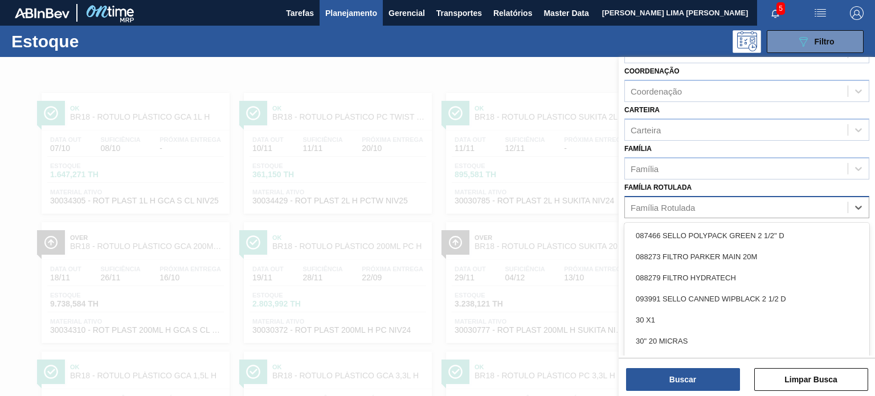
click at [681, 196] on div "Família Rotulada" at bounding box center [747, 207] width 245 height 22
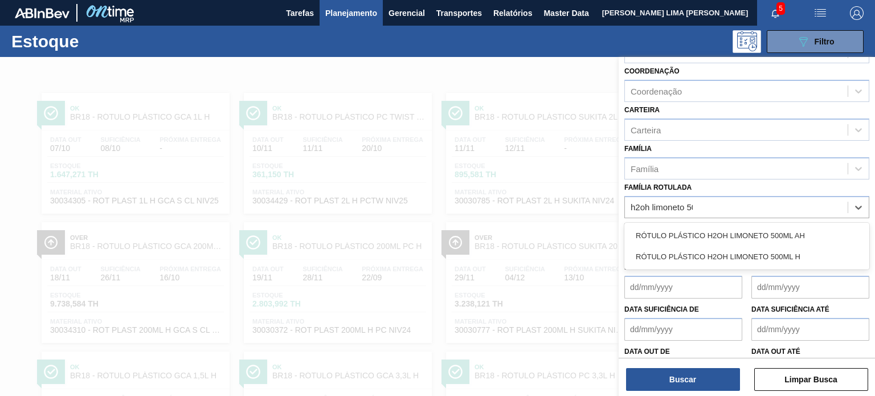
type Rotulada "h2oh limoneto 500"
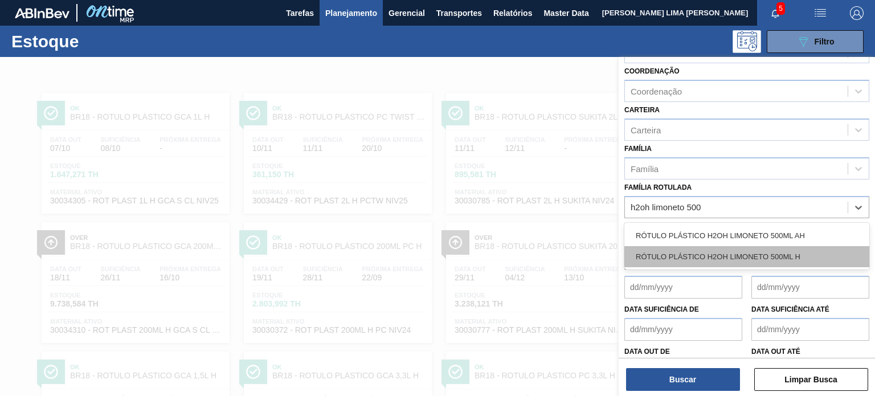
click at [712, 257] on div "RÓTULO PLÁSTICO H2OH LIMONETO 500ML H" at bounding box center [747, 256] width 245 height 21
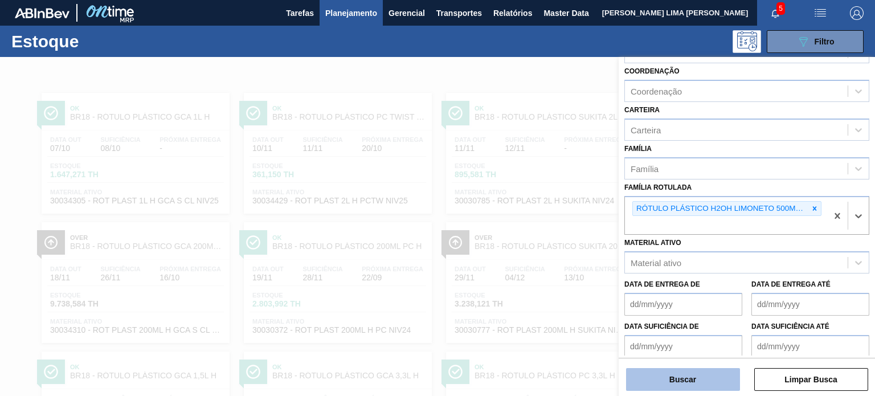
click at [707, 375] on button "Buscar" at bounding box center [683, 379] width 114 height 23
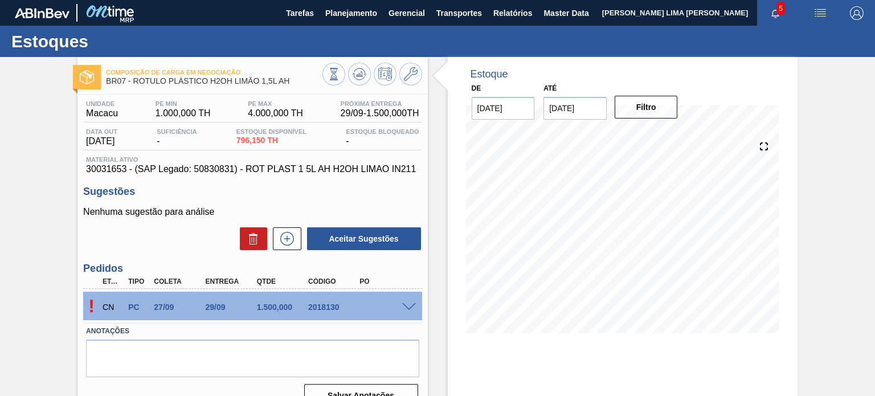
click at [407, 312] on div "! CN PC 27/09 29/09 1.500,000 2018130" at bounding box center [252, 306] width 338 height 28
click at [406, 311] on div "! CN PC 27/09 29/09 1.500,000 2018130" at bounding box center [252, 306] width 338 height 28
click at [403, 311] on div "CN PC 27/09 29/09 1.500,000 2018130" at bounding box center [249, 306] width 308 height 23
click at [403, 309] on span at bounding box center [409, 307] width 14 height 9
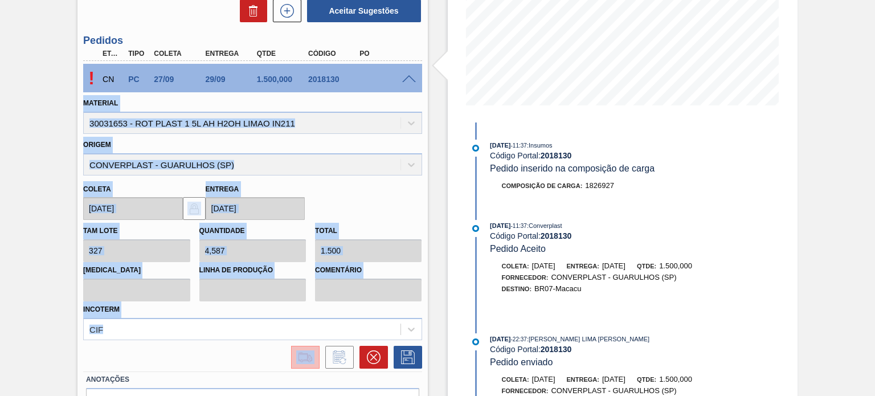
click at [308, 352] on img at bounding box center [305, 357] width 18 height 14
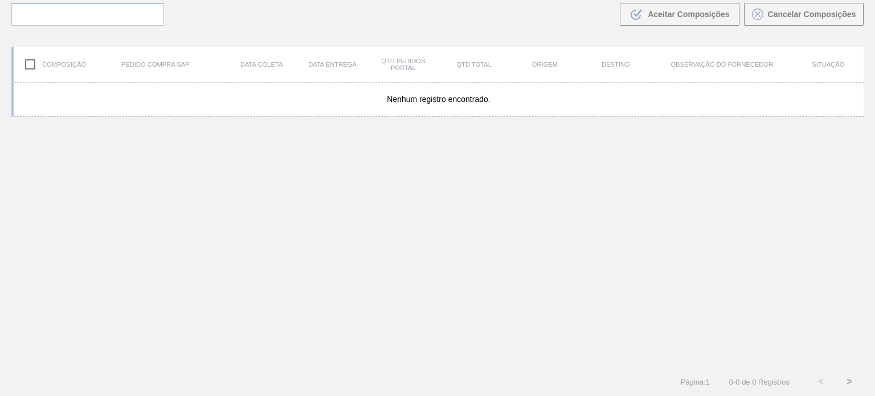
scroll to position [82, 0]
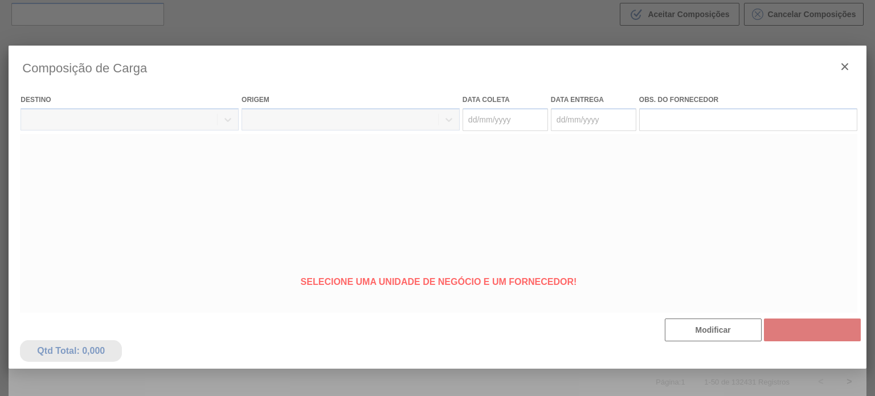
type coleta "27/09/2025"
type entrega "29/09/2025"
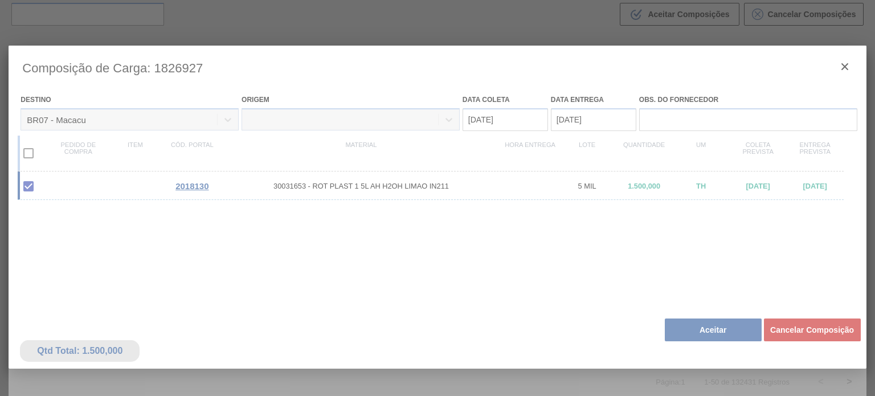
click at [669, 326] on div at bounding box center [438, 302] width 858 height 513
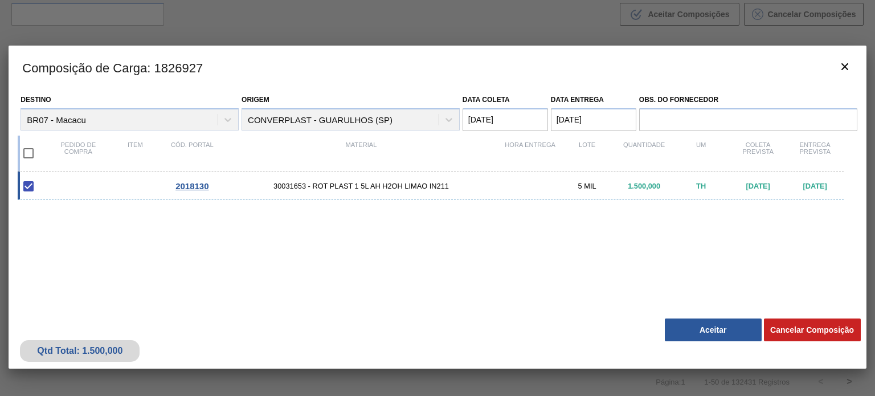
click at [670, 326] on button "Aceitar" at bounding box center [713, 330] width 97 height 23
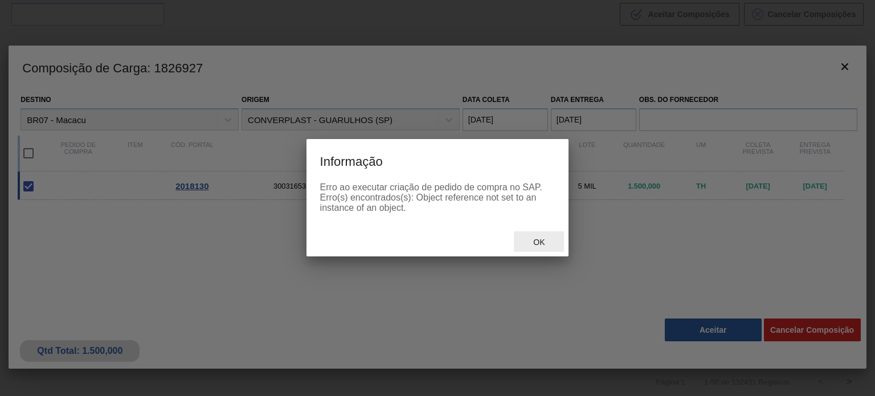
click at [542, 243] on span "Ok" at bounding box center [539, 242] width 30 height 9
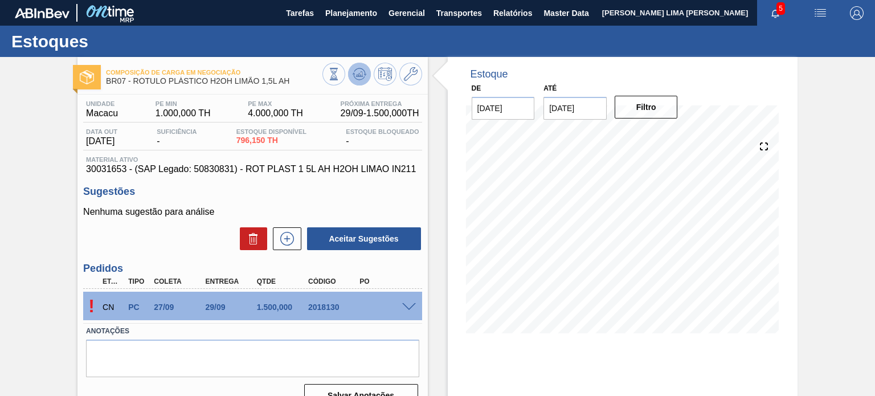
click at [365, 67] on icon at bounding box center [360, 74] width 14 height 14
click at [415, 306] on span at bounding box center [409, 307] width 14 height 9
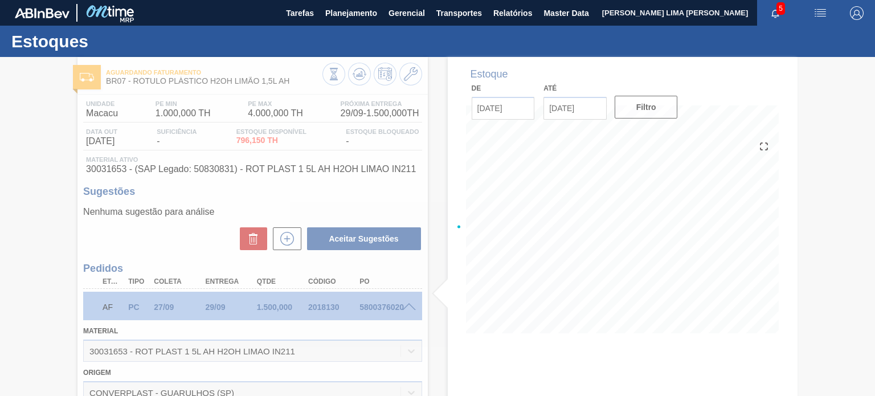
click at [415, 306] on div at bounding box center [437, 226] width 875 height 339
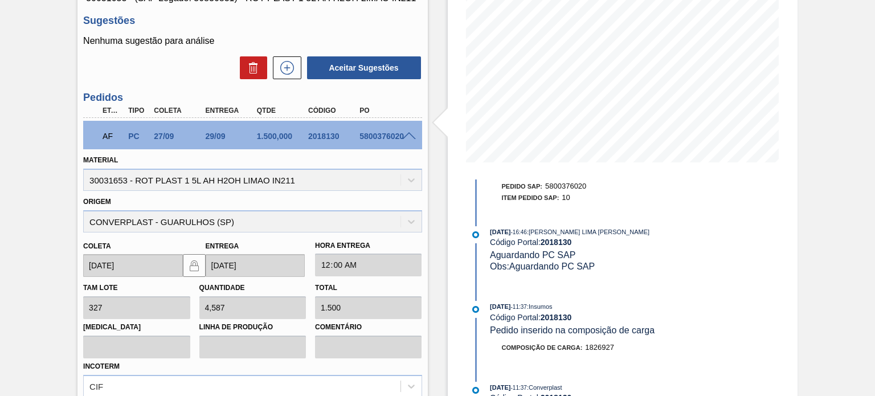
scroll to position [283, 0]
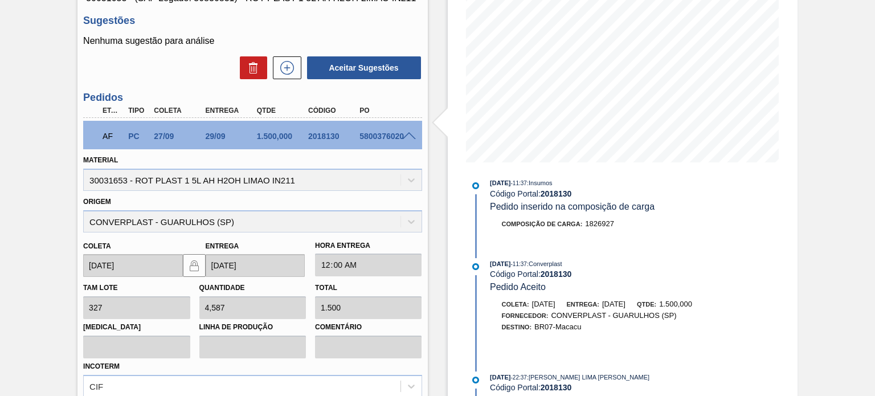
click at [365, 138] on div "5800376020" at bounding box center [385, 136] width 56 height 9
copy div "5800376020"
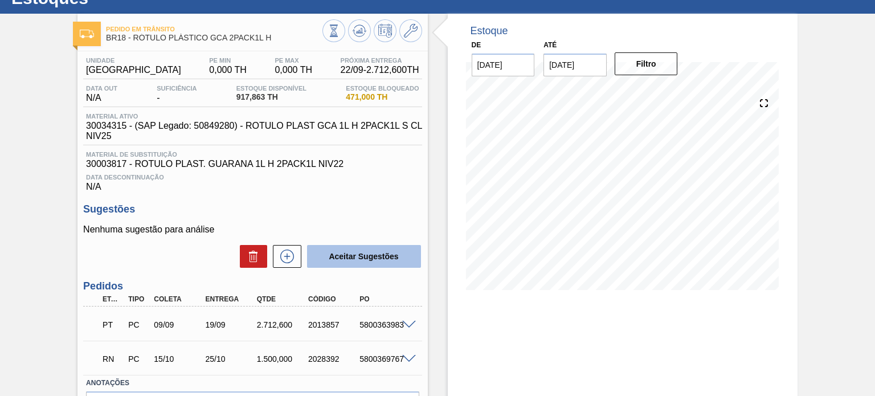
scroll to position [114, 0]
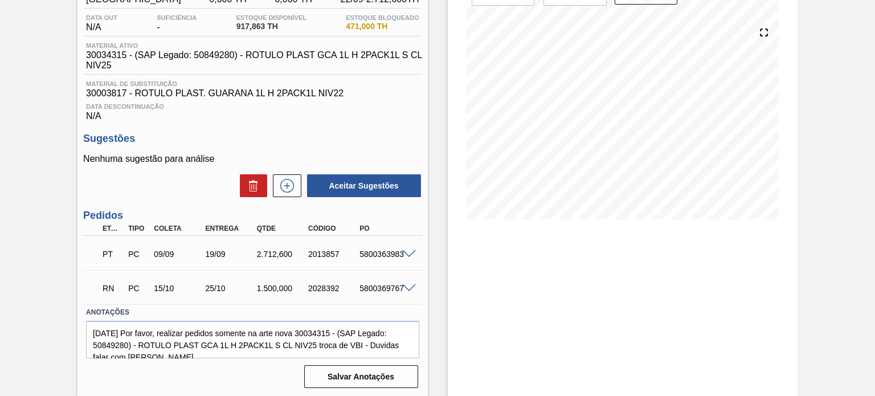
click at [409, 286] on span at bounding box center [409, 288] width 14 height 9
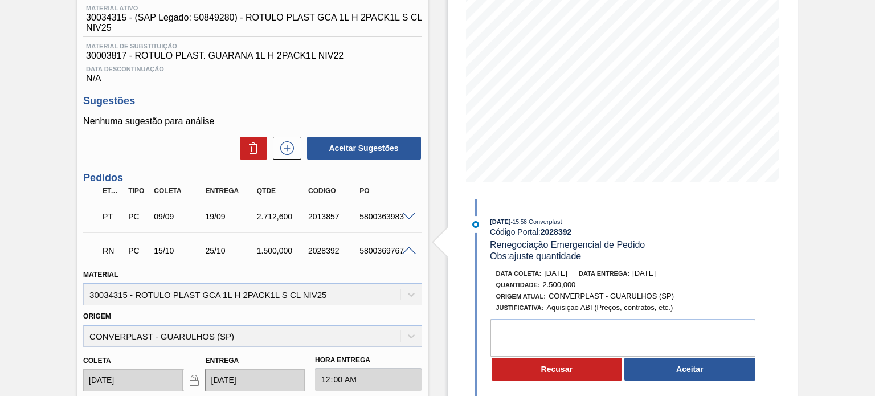
scroll to position [171, 0]
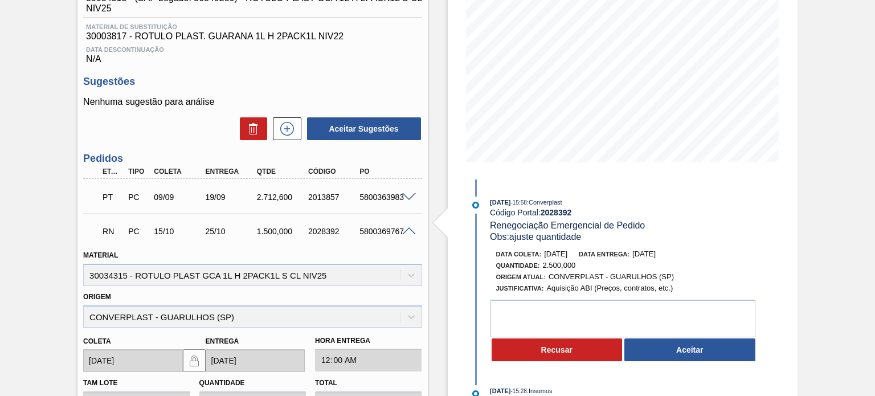
click at [568, 254] on span "15/10/2025" at bounding box center [555, 254] width 23 height 9
click at [563, 264] on span "2.500,000" at bounding box center [559, 265] width 33 height 9
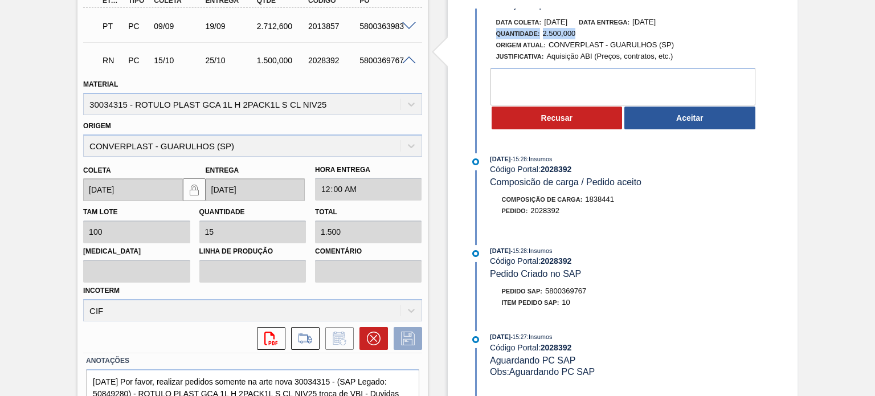
scroll to position [0, 0]
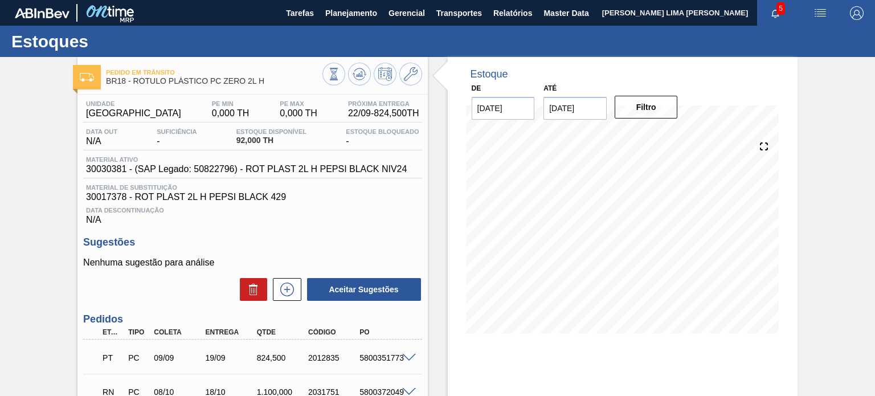
scroll to position [105, 0]
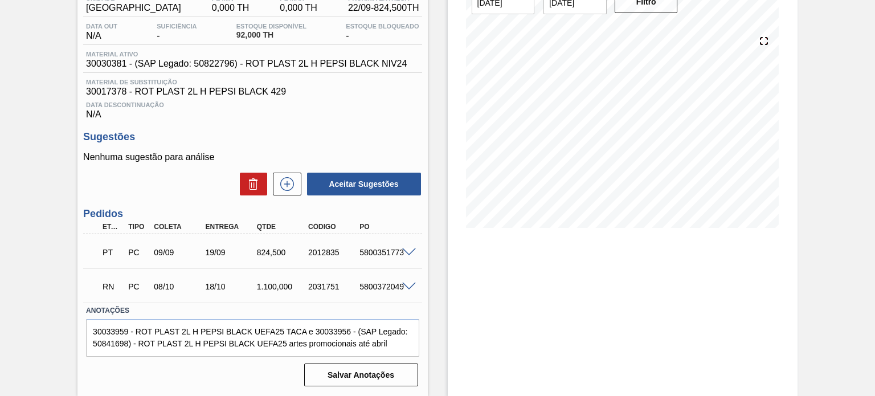
click at [407, 286] on span at bounding box center [409, 287] width 14 height 9
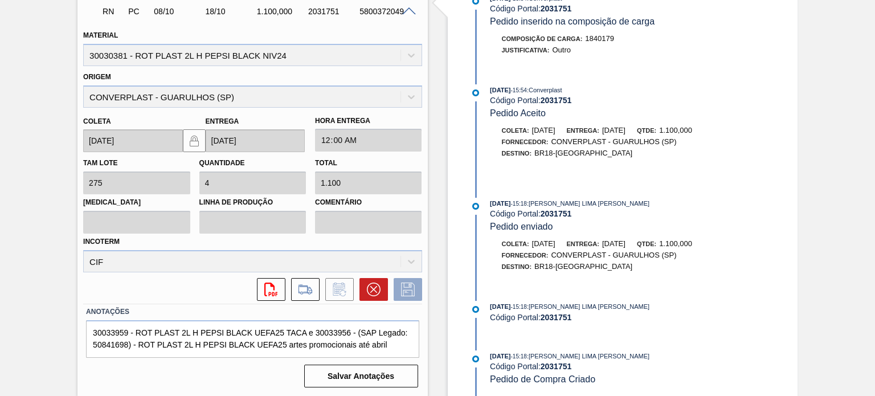
scroll to position [267, 0]
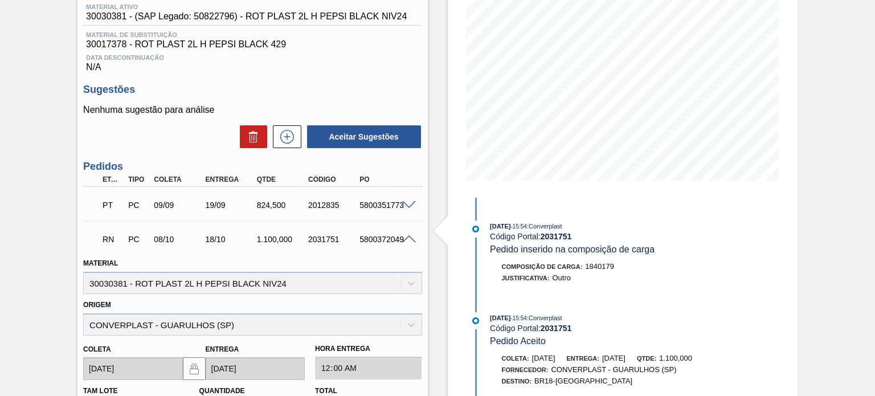
click at [409, 235] on span at bounding box center [409, 239] width 14 height 9
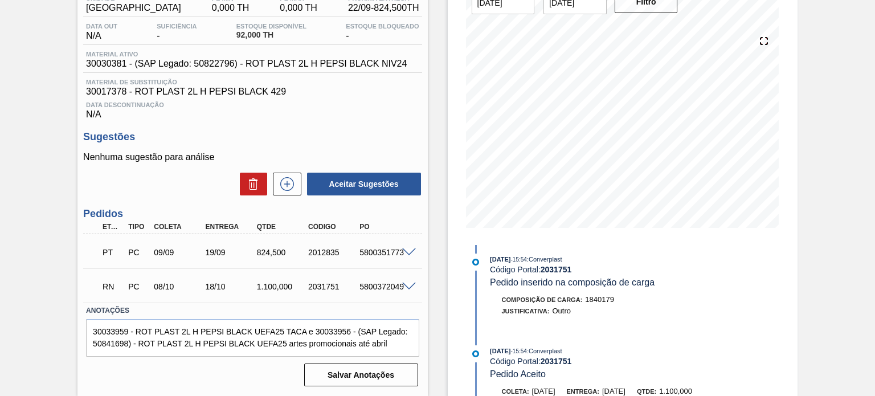
scroll to position [0, 0]
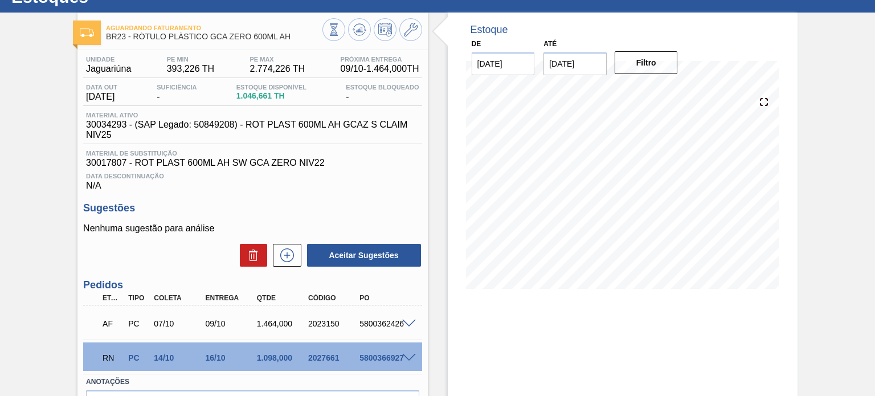
scroll to position [114, 0]
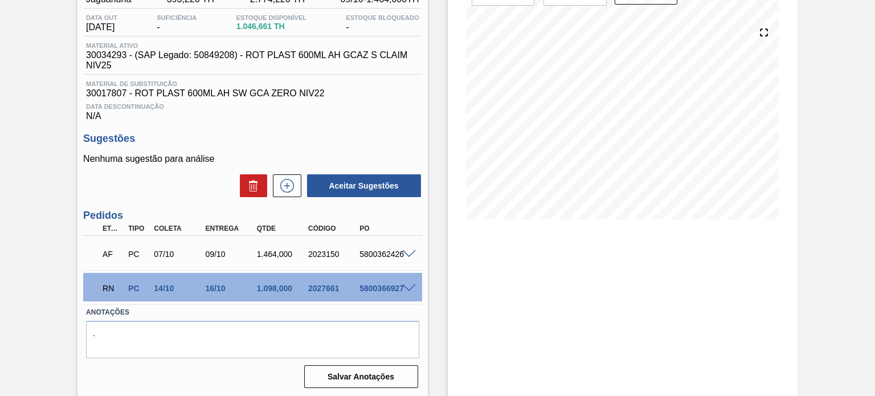
click at [408, 289] on span at bounding box center [409, 288] width 14 height 9
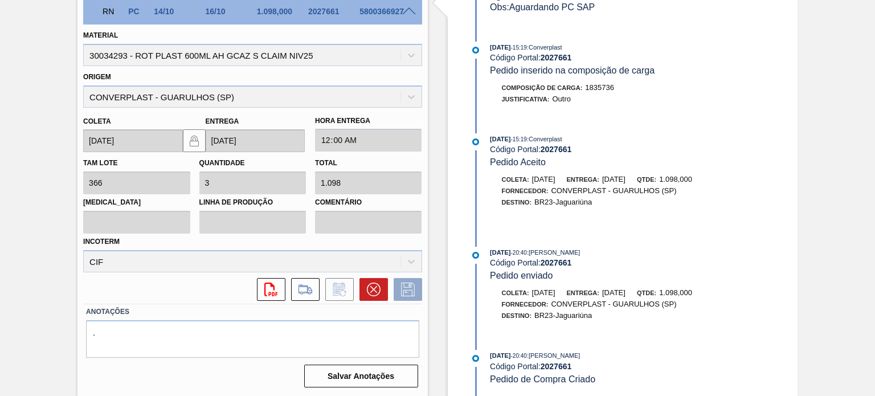
scroll to position [391, 0]
drag, startPoint x: 538, startPoint y: 353, endPoint x: 508, endPoint y: 345, distance: 31.6
click at [508, 346] on div "22/09/2025 - 16:57 : Converplast Código Portal: 2027661 Renegociação Emergencia…" at bounding box center [614, 177] width 293 height 437
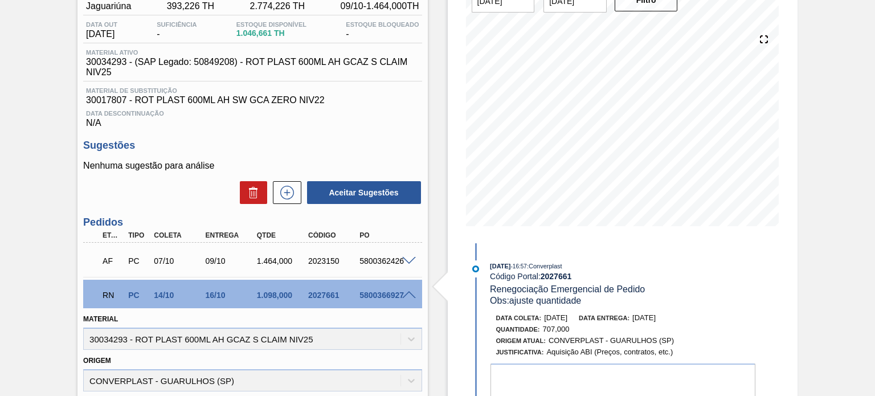
scroll to position [107, 0]
click at [723, 316] on div "Data coleta: 24/09/2025 Data entrega: 26/09/2025" at bounding box center [631, 318] width 271 height 11
click at [48, 141] on div "Aguardando Faturamento BR23 - RÓTULO PLÁSTICO GCA ZERO 600ML AH Unidade Jaguari…" at bounding box center [437, 315] width 875 height 731
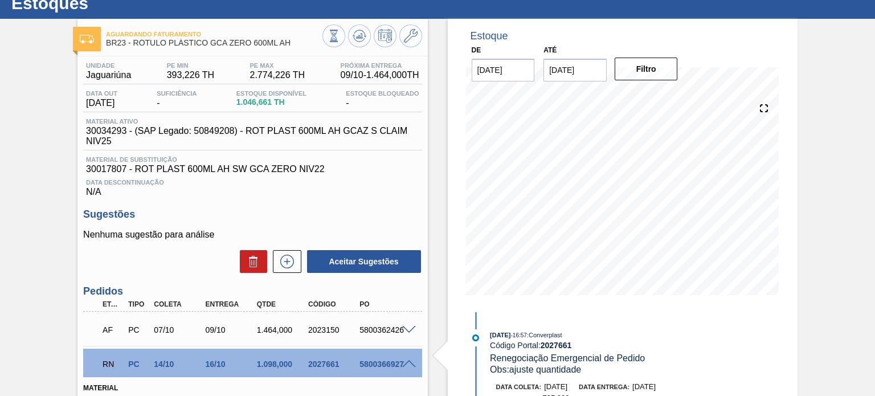
scroll to position [0, 0]
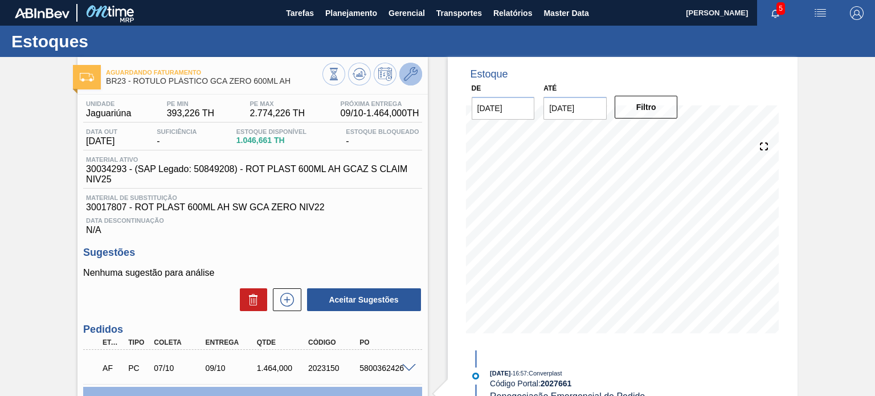
click at [417, 68] on icon at bounding box center [411, 74] width 14 height 14
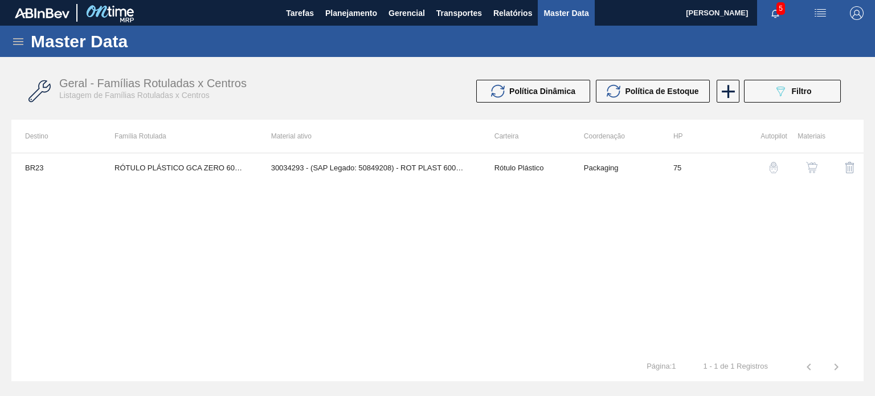
click at [0, 250] on div "Master Data Geral Carteiras e Famílias Coordenações e Usuários Fornecedores Mat…" at bounding box center [437, 204] width 875 height 356
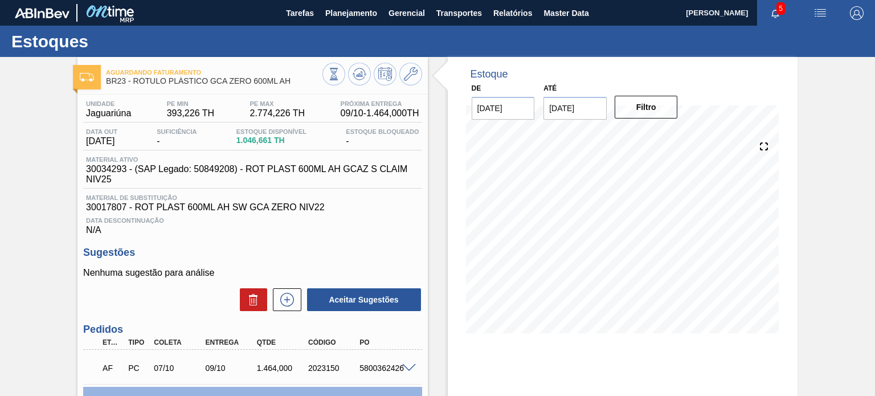
click at [17, 172] on div "Aguardando Faturamento BR23 - RÓTULO PLÁSTICO GCA ZERO 600ML AH Unidade Jaguari…" at bounding box center [437, 284] width 875 height 455
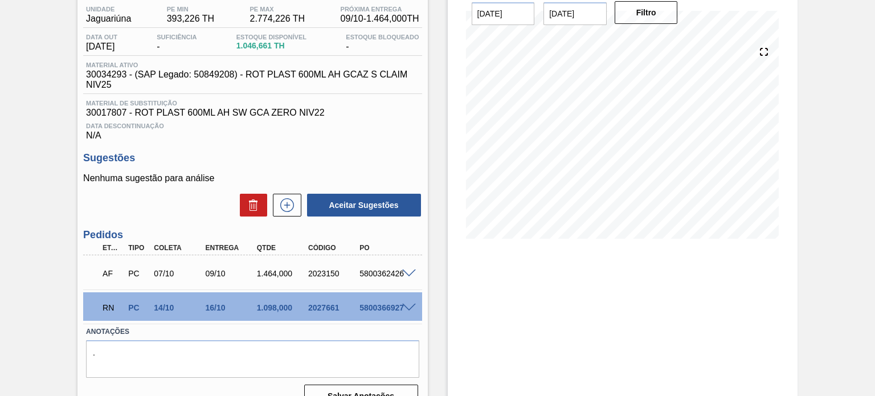
scroll to position [116, 0]
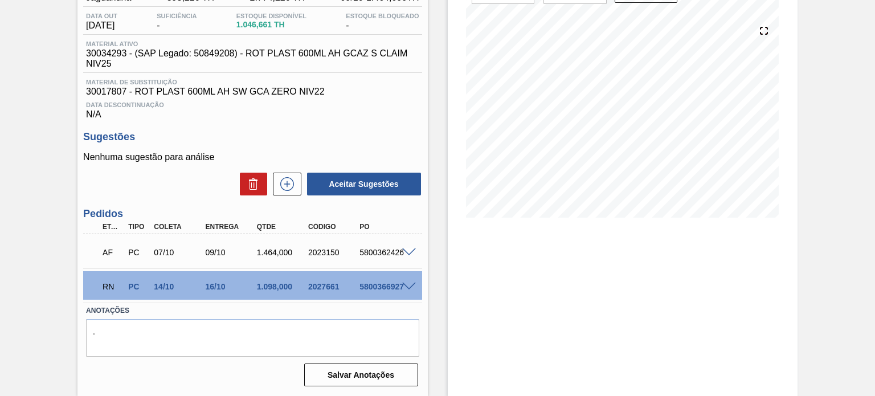
click at [408, 291] on div "5800366927" at bounding box center [385, 286] width 56 height 9
drag, startPoint x: 407, startPoint y: 291, endPoint x: 355, endPoint y: 259, distance: 61.4
click at [407, 291] on div "5800366927" at bounding box center [385, 286] width 56 height 9
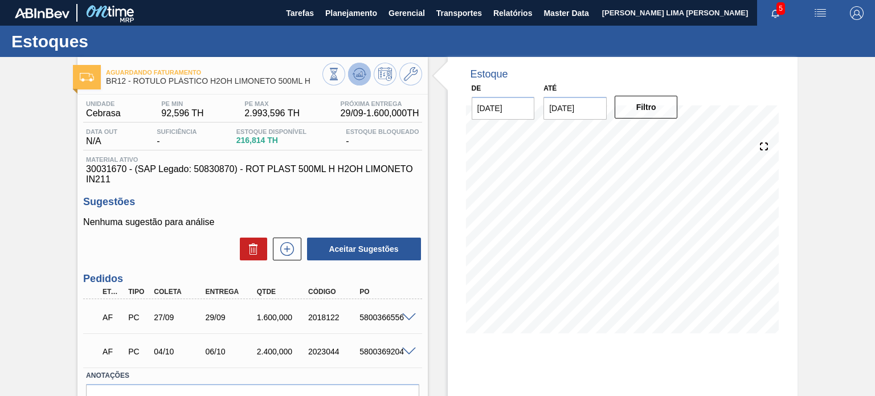
click at [363, 78] on icon at bounding box center [360, 74] width 14 height 14
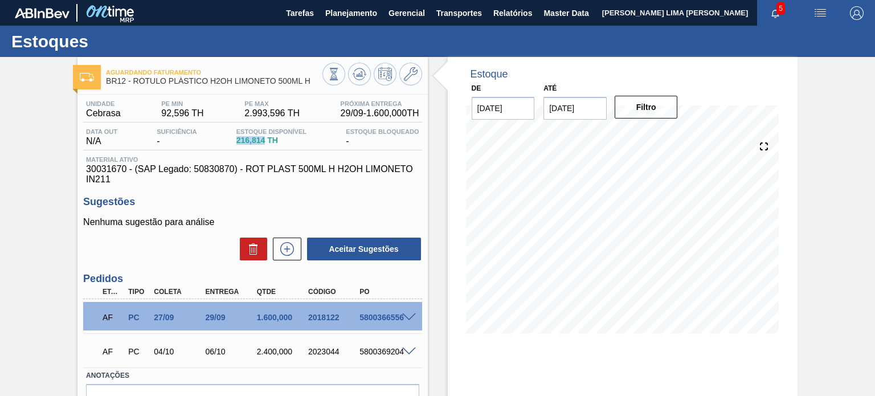
drag, startPoint x: 262, startPoint y: 140, endPoint x: 230, endPoint y: 140, distance: 32.5
click at [230, 140] on div "Data out N/A Suficiência - Estoque Disponível 216,814 TH Estoque Bloqueado -" at bounding box center [252, 139] width 338 height 22
